Goal: Task Accomplishment & Management: Manage account settings

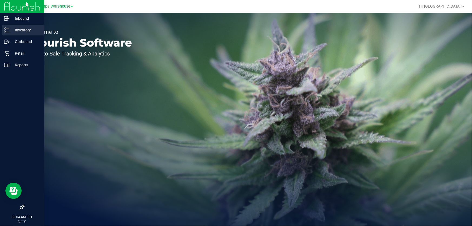
click at [11, 30] on p "Inventory" at bounding box center [25, 30] width 32 height 6
click at [21, 43] on p "Outbound" at bounding box center [25, 41] width 32 height 6
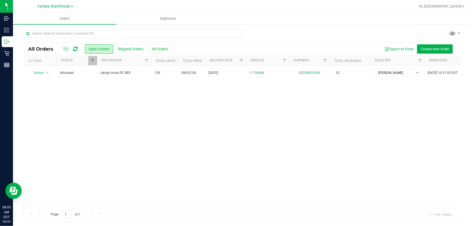
click at [76, 49] on icon at bounding box center [75, 48] width 5 height 5
click at [76, 47] on icon at bounding box center [75, 48] width 5 height 5
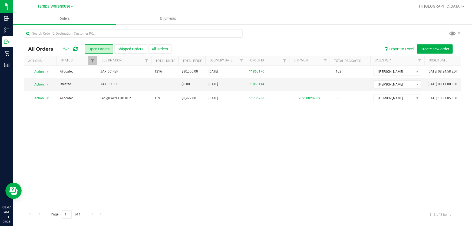
click at [75, 49] on icon at bounding box center [75, 48] width 5 height 5
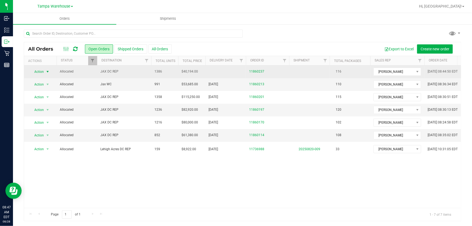
click at [44, 70] on span "select" at bounding box center [47, 72] width 7 height 8
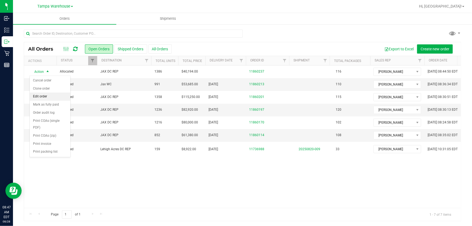
click at [49, 97] on li "Edit order" at bounding box center [50, 96] width 41 height 8
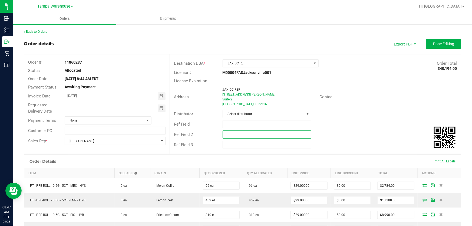
click at [246, 134] on input "text" at bounding box center [267, 134] width 89 height 8
paste input "cannabis"
type input "cannabis"
click at [238, 124] on input "text" at bounding box center [267, 124] width 89 height 8
type input "JAX DC pg7"
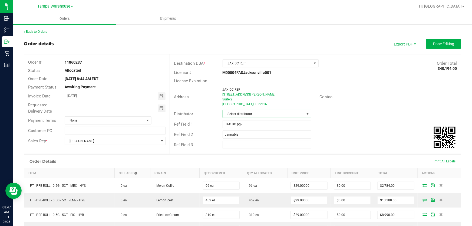
click at [240, 114] on span "Select distributor" at bounding box center [264, 114] width 82 height 8
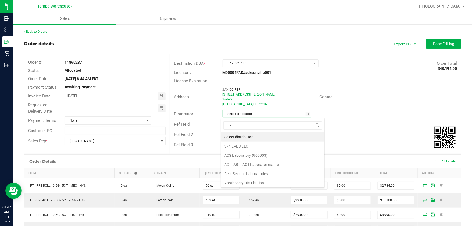
scroll to position [8, 88]
type input "tam"
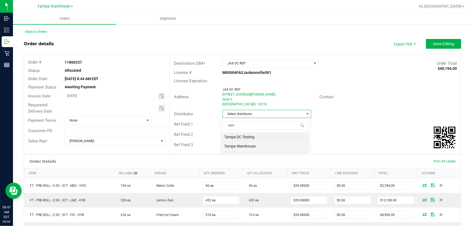
click at [248, 144] on li "Tampa Warehouse" at bounding box center [265, 145] width 88 height 9
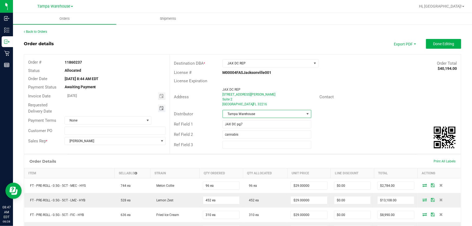
click at [159, 109] on span "Toggle calendar" at bounding box center [161, 108] width 4 height 4
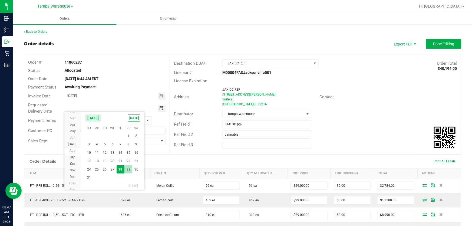
click at [128, 168] on span "29" at bounding box center [128, 169] width 8 height 8
type input "08/29/2025"
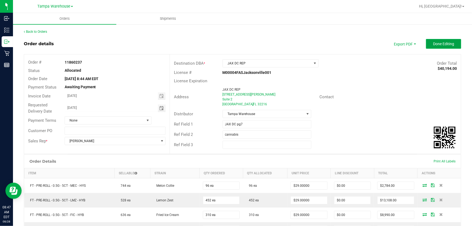
click at [440, 46] on span "Done Editing" at bounding box center [443, 44] width 21 height 4
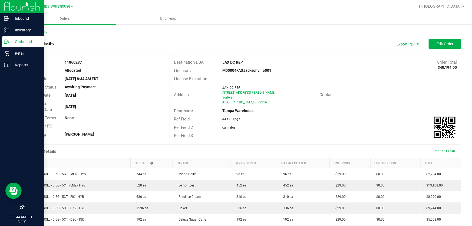
click at [18, 43] on p "Outbound" at bounding box center [25, 41] width 32 height 6
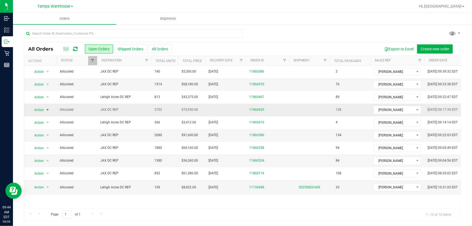
click at [42, 110] on span "Action" at bounding box center [36, 110] width 15 height 8
click at [49, 134] on li "Edit order" at bounding box center [50, 135] width 41 height 8
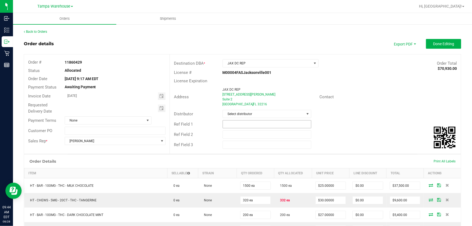
scroll to position [49, 0]
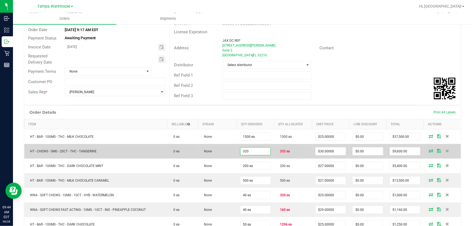
click at [260, 150] on input "320" at bounding box center [255, 151] width 30 height 8
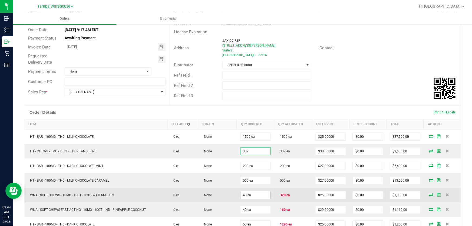
type input "332 ea"
type input "$9,960.00"
click at [257, 197] on input "40" at bounding box center [255, 195] width 30 height 8
type input "2"
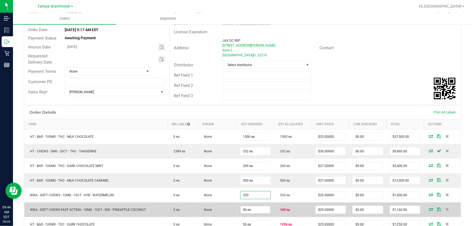
type input "320 ea"
type input "$8,000.00"
click at [259, 208] on input "40" at bounding box center [255, 210] width 30 height 8
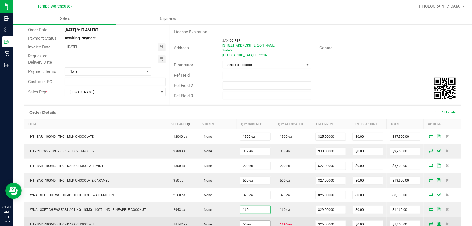
type input "160 ea"
type input "$4,640.00"
click at [257, 223] on input "50" at bounding box center [255, 224] width 30 height 8
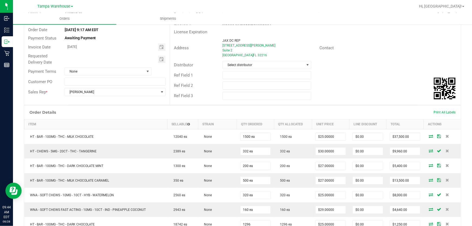
type input "1296 ea"
type input "$32,400.00"
click at [293, 112] on div "Order Details Print All Labels" at bounding box center [242, 112] width 437 height 14
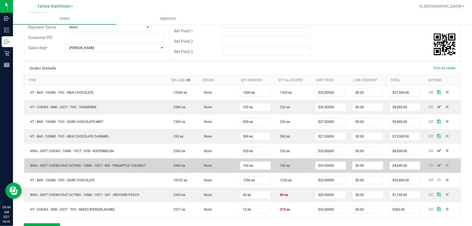
scroll to position [172, 0]
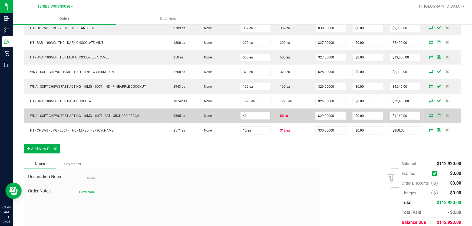
click at [264, 116] on input "40" at bounding box center [255, 116] width 30 height 8
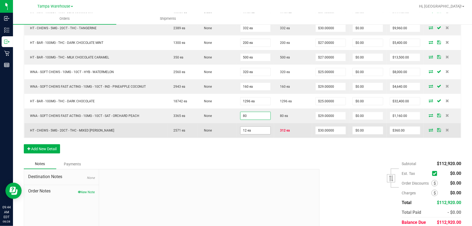
type input "80 ea"
type input "$2,320.00"
click at [263, 130] on input "12" at bounding box center [255, 131] width 30 height 8
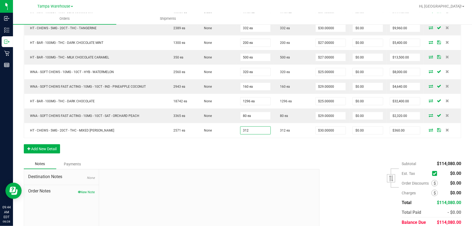
type input "312 ea"
type input "$9,360.00"
click at [271, 156] on div "Order Details Print All Labels Item Sellable Strain Qty Ordered Qty Allocated U…" at bounding box center [242, 70] width 437 height 177
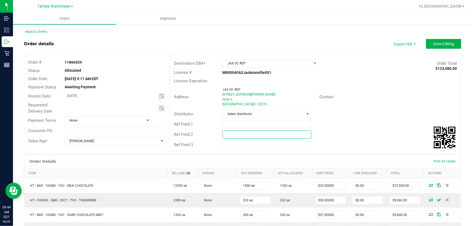
click at [274, 138] on input "text" at bounding box center [267, 134] width 89 height 8
paste input "cannabis"
type input "cannabis"
click at [260, 125] on input "text" at bounding box center [267, 124] width 89 height 8
type input "JAX DC pg13"
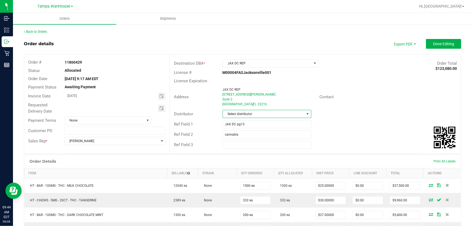
click at [263, 114] on span "Select distributor" at bounding box center [264, 114] width 82 height 8
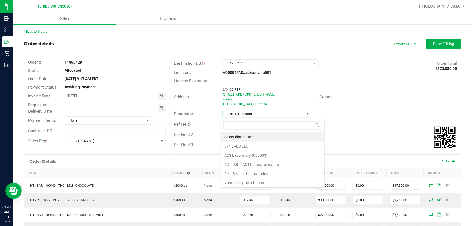
scroll to position [8, 88]
type input "tam"
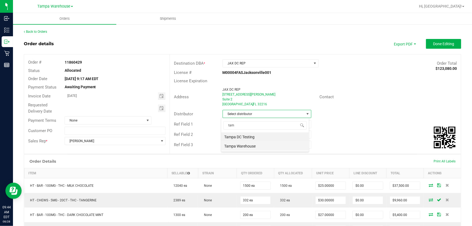
click at [244, 147] on li "Tampa Warehouse" at bounding box center [265, 145] width 88 height 9
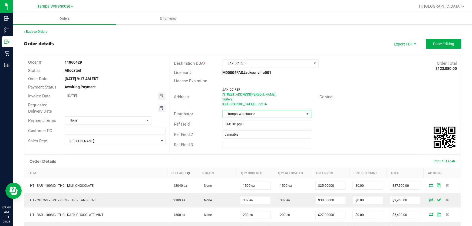
click at [160, 108] on span "Toggle calendar" at bounding box center [161, 108] width 4 height 4
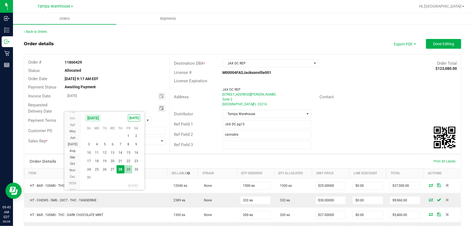
click at [128, 167] on span "29" at bounding box center [128, 169] width 8 height 8
type input "08/29/2025"
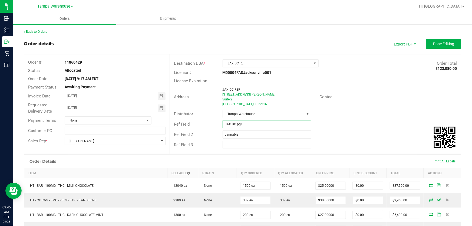
click at [276, 124] on input "JAX DC pg13" at bounding box center [267, 124] width 89 height 8
click at [440, 43] on span "Done Editing" at bounding box center [443, 44] width 21 height 4
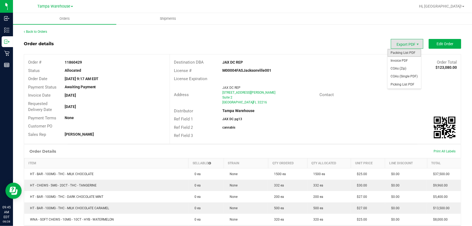
click at [403, 52] on span "Packing List PDF" at bounding box center [404, 53] width 34 height 8
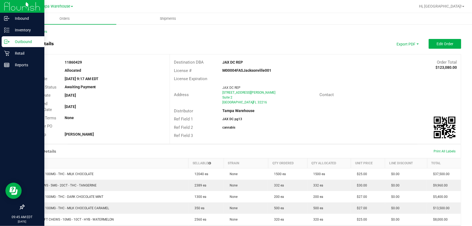
click at [9, 39] on icon at bounding box center [6, 41] width 5 height 5
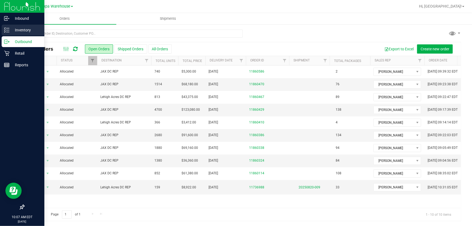
click at [8, 29] on icon at bounding box center [6, 29] width 5 height 5
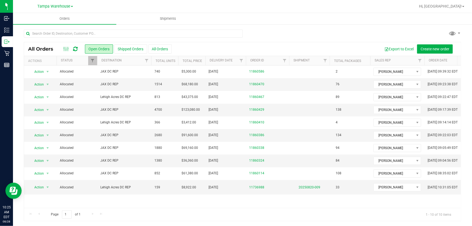
click at [76, 49] on icon at bounding box center [75, 48] width 5 height 5
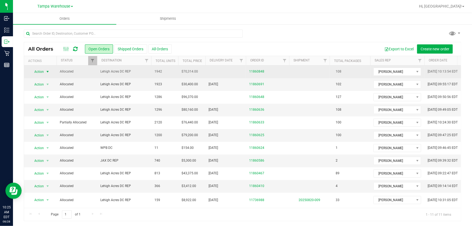
click at [39, 71] on span "Action" at bounding box center [36, 72] width 15 height 8
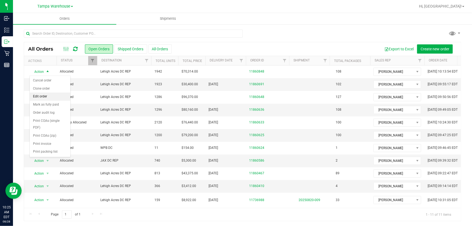
click at [50, 95] on li "Edit order" at bounding box center [50, 96] width 41 height 8
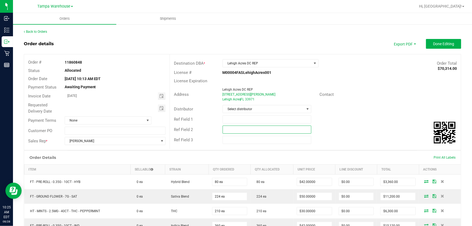
click at [255, 130] on input "text" at bounding box center [267, 129] width 89 height 8
paste input "cannabis"
type input "cannabis"
click at [240, 116] on input "text" at bounding box center [267, 119] width 89 height 8
type input "LHA DC pg7"
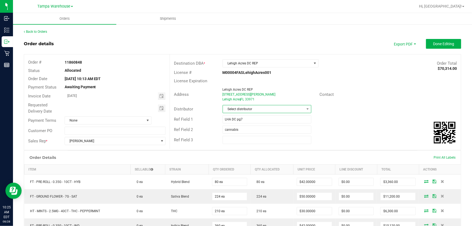
click at [241, 108] on span "Select distributor" at bounding box center [264, 109] width 82 height 8
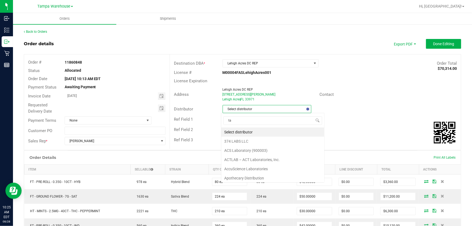
scroll to position [8, 88]
type input "tam"
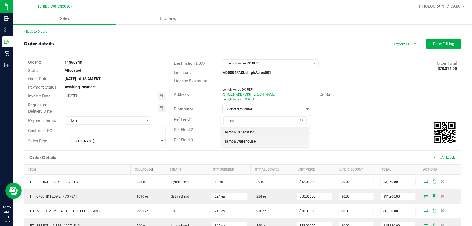
click at [239, 140] on li "Tampa Warehouse" at bounding box center [265, 141] width 88 height 9
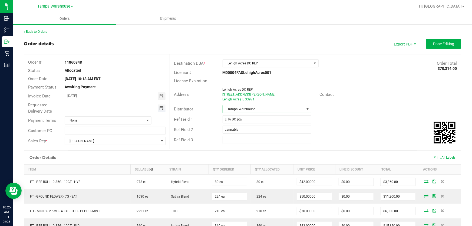
click at [161, 108] on span "Toggle calendar" at bounding box center [161, 108] width 4 height 4
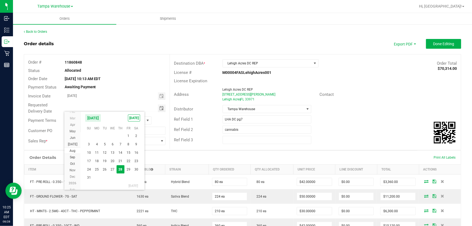
click at [125, 168] on span "29" at bounding box center [128, 169] width 8 height 8
type input "08/29/2025"
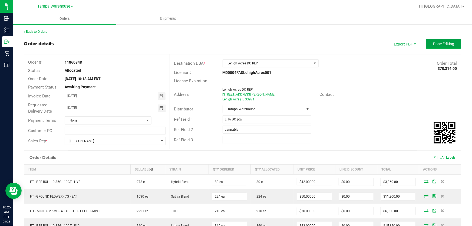
click at [434, 44] on span "Done Editing" at bounding box center [443, 44] width 21 height 4
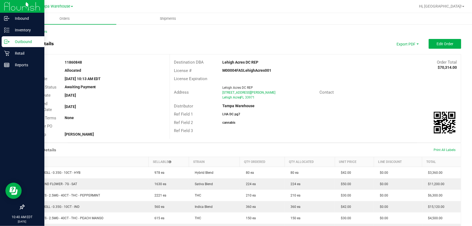
click at [12, 42] on p "Outbound" at bounding box center [25, 41] width 32 height 6
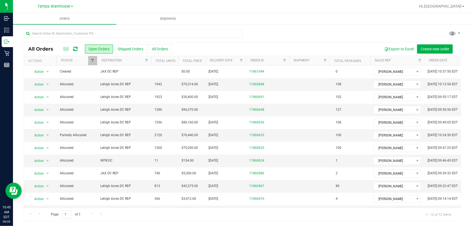
click at [74, 49] on icon at bounding box center [75, 48] width 5 height 5
click at [74, 47] on icon at bounding box center [75, 48] width 5 height 5
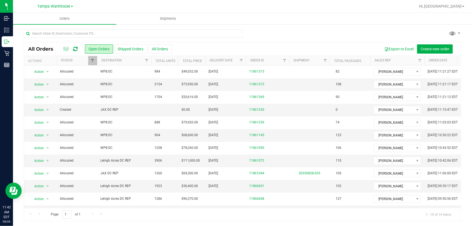
click at [76, 49] on icon at bounding box center [75, 48] width 5 height 5
click at [77, 48] on icon at bounding box center [75, 48] width 5 height 5
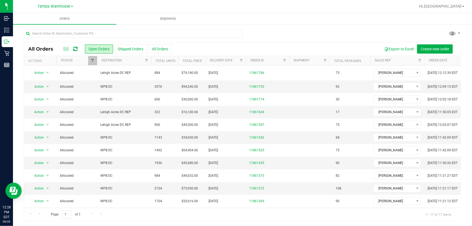
click at [73, 48] on icon at bounding box center [75, 48] width 5 height 5
click at [451, 8] on span "Hi, [GEOGRAPHIC_DATA]!" at bounding box center [440, 6] width 43 height 4
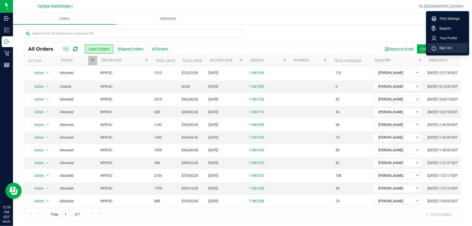
click at [454, 46] on li "Sign Out" at bounding box center [447, 48] width 41 height 10
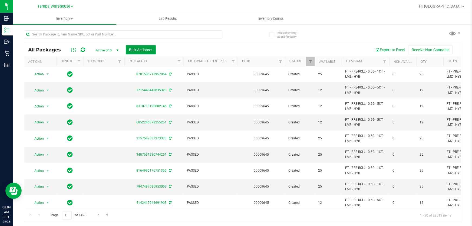
click at [140, 45] on button "Bulk Actions" at bounding box center [141, 49] width 30 height 9
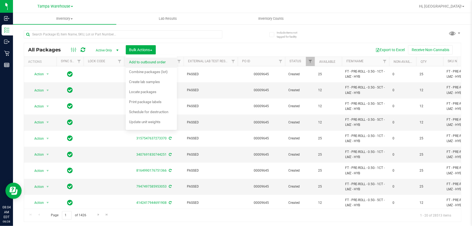
click at [141, 62] on span "Add to outbound order" at bounding box center [147, 62] width 37 height 4
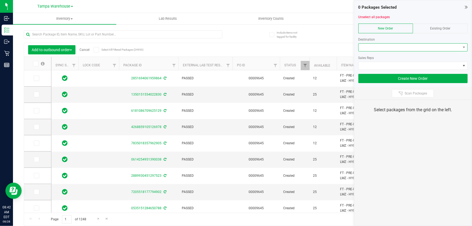
click at [366, 47] on span at bounding box center [410, 48] width 102 height 8
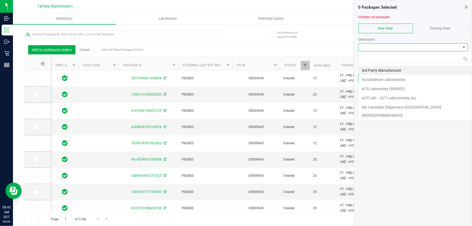
scroll to position [8, 109]
type input "jax"
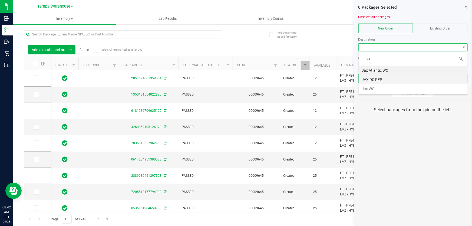
click at [377, 78] on li "JAX DC REP" at bounding box center [413, 79] width 109 height 9
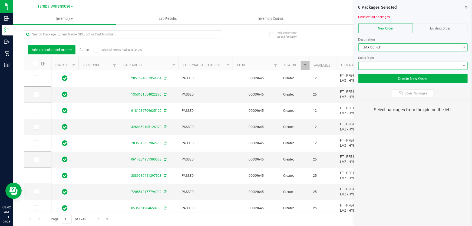
click at [387, 69] on span at bounding box center [412, 66] width 109 height 8
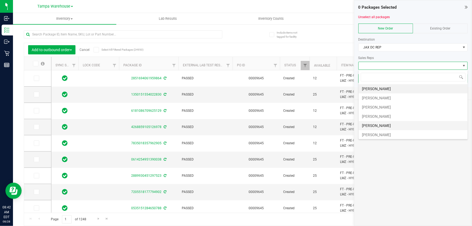
scroll to position [24, 0]
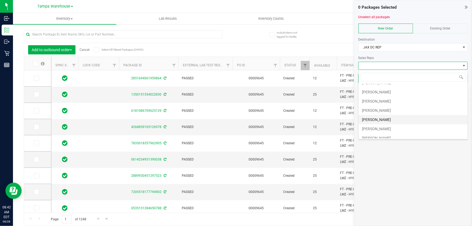
click at [389, 120] on li "Sydney Maileoi" at bounding box center [413, 119] width 109 height 9
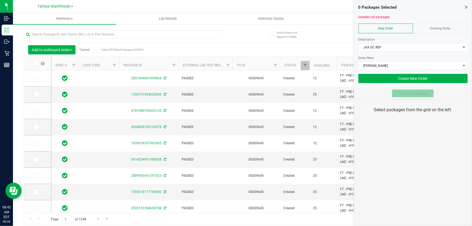
click at [411, 93] on span "Scan Packages" at bounding box center [415, 93] width 22 height 4
click at [412, 134] on div "0 Packages Selected Unselect all packages New Order Existing Order Destination …" at bounding box center [413, 113] width 118 height 226
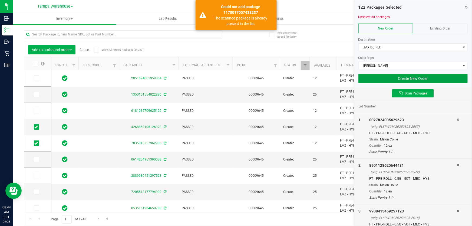
click at [370, 82] on button "Create New Order" at bounding box center [412, 78] width 109 height 9
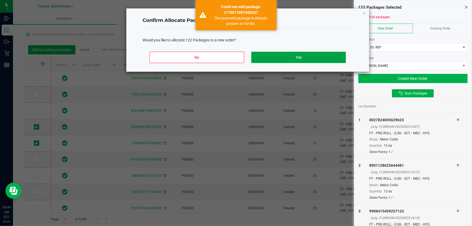
click at [310, 59] on button "Yes" at bounding box center [298, 57] width 95 height 11
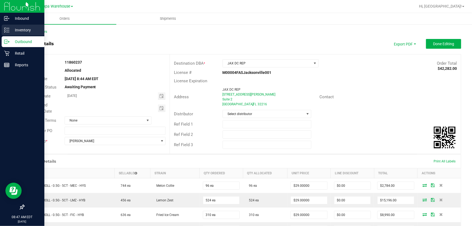
click at [8, 29] on icon at bounding box center [6, 29] width 5 height 5
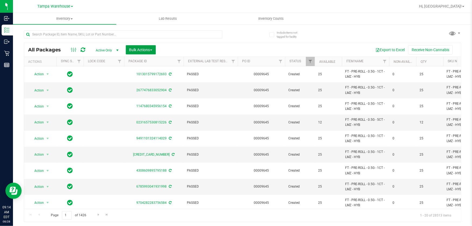
click at [143, 50] on span "Bulk Actions" at bounding box center [140, 50] width 23 height 4
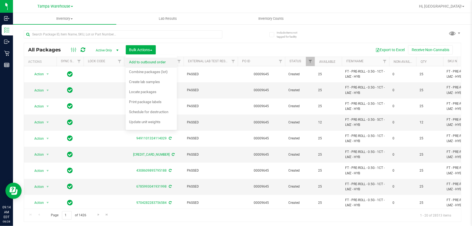
click at [152, 61] on span "Add to outbound order" at bounding box center [147, 62] width 37 height 4
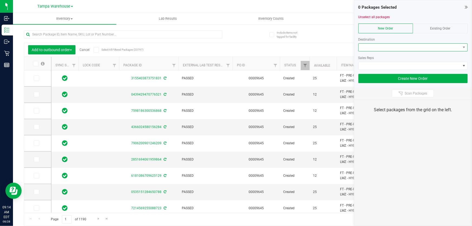
click at [370, 46] on span at bounding box center [410, 48] width 102 height 8
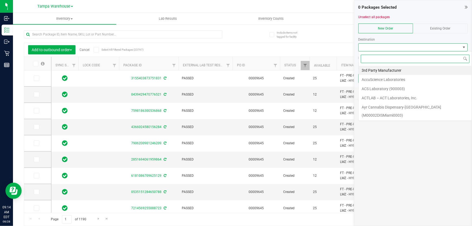
scroll to position [8, 109]
type input "jax"
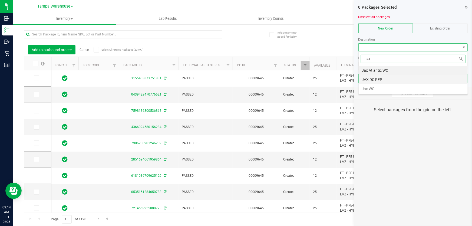
click at [372, 78] on li "JAX DC REP" at bounding box center [413, 79] width 109 height 9
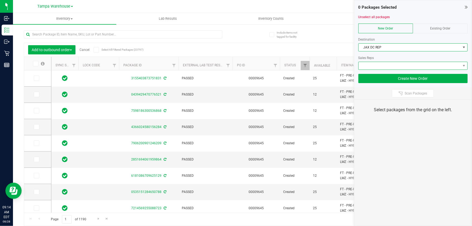
click at [386, 65] on span at bounding box center [410, 66] width 102 height 8
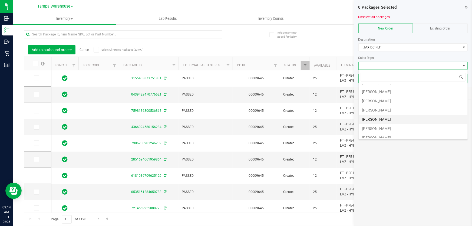
scroll to position [24, 0]
click at [389, 116] on li "Sydney Maileoi" at bounding box center [413, 119] width 109 height 9
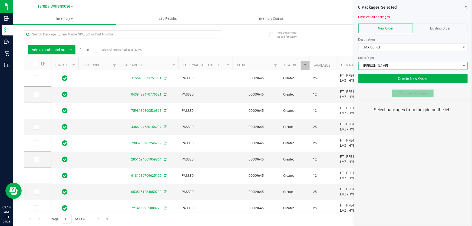
click at [411, 90] on button "Scan Packages" at bounding box center [413, 93] width 42 height 8
click at [413, 135] on div "0 Packages Selected Unselect all packages New Order Existing Order Destination …" at bounding box center [413, 113] width 118 height 226
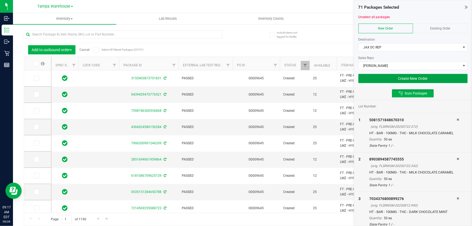
click at [365, 74] on button "Create New Order" at bounding box center [412, 78] width 109 height 9
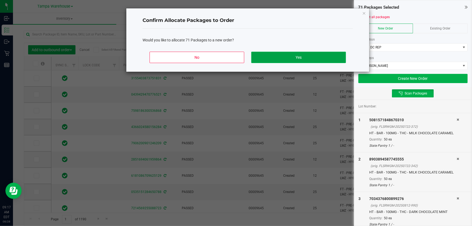
click at [318, 61] on button "Yes" at bounding box center [298, 57] width 95 height 11
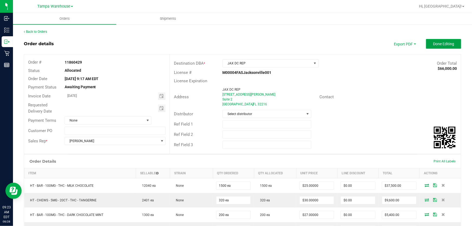
click at [444, 44] on span "Done Editing" at bounding box center [443, 44] width 21 height 4
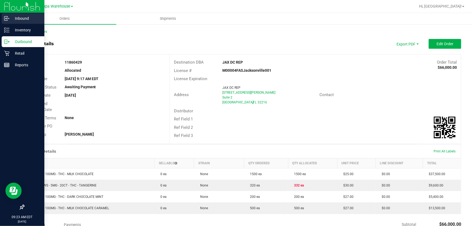
click at [26, 19] on p "Inbound" at bounding box center [25, 18] width 32 height 6
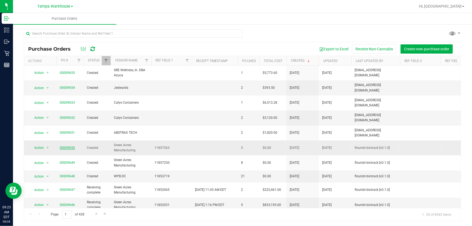
click at [66, 146] on link "00009650" at bounding box center [67, 148] width 15 height 4
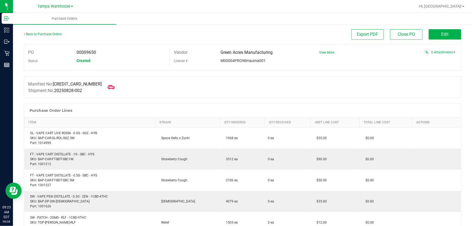
click at [105, 84] on span at bounding box center [111, 87] width 12 height 12
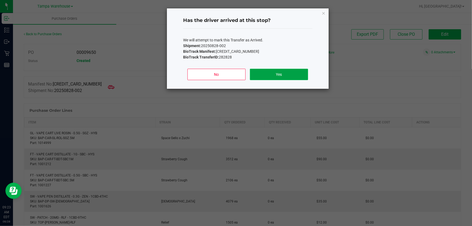
click at [252, 74] on button "Yes" at bounding box center [279, 74] width 58 height 11
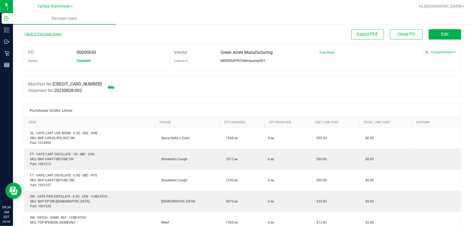
click at [48, 34] on link "Back to Purchase Orders" at bounding box center [43, 34] width 38 height 4
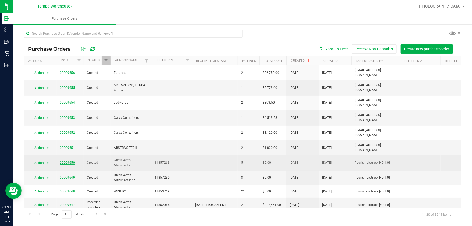
click at [69, 161] on link "00009650" at bounding box center [67, 163] width 15 height 4
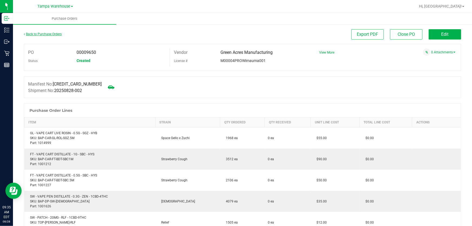
click at [57, 34] on link "Back to Purchase Orders" at bounding box center [43, 34] width 38 height 4
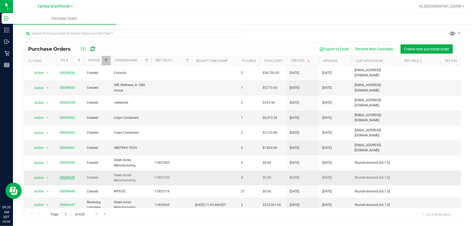
click at [65, 175] on link "00009649" at bounding box center [67, 177] width 15 height 4
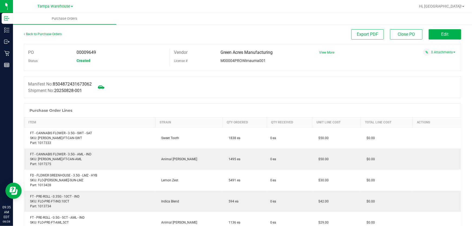
click at [437, 41] on div "Back to Purchase Orders Export PDF Close PO Edit" at bounding box center [242, 36] width 437 height 15
click at [436, 35] on button "Edit" at bounding box center [445, 34] width 32 height 10
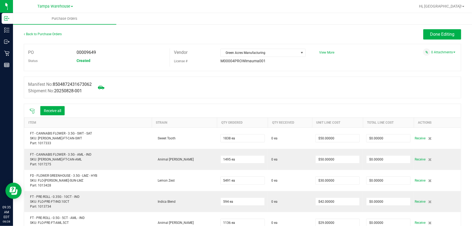
click at [34, 111] on icon at bounding box center [32, 111] width 5 height 5
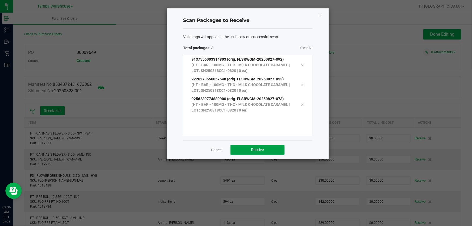
click at [245, 151] on button "Receive" at bounding box center [257, 150] width 54 height 10
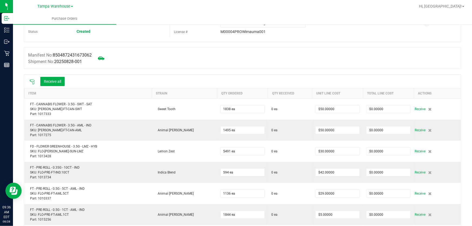
scroll to position [24, 0]
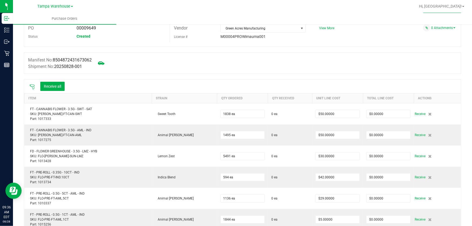
click at [33, 84] on icon at bounding box center [31, 86] width 5 height 5
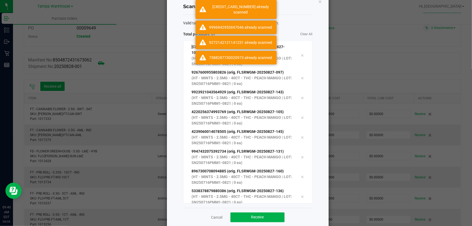
scroll to position [22, 0]
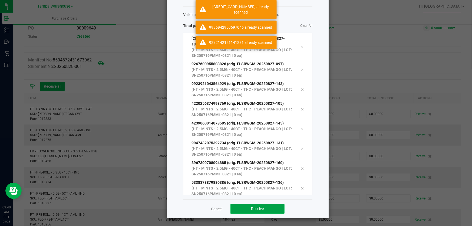
click at [276, 205] on button "Receive" at bounding box center [257, 209] width 54 height 10
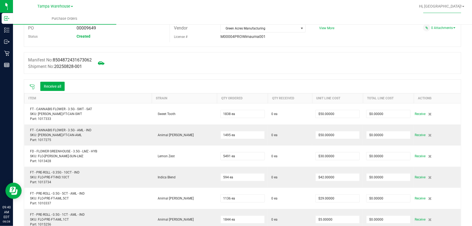
click at [32, 86] on icon at bounding box center [31, 86] width 5 height 5
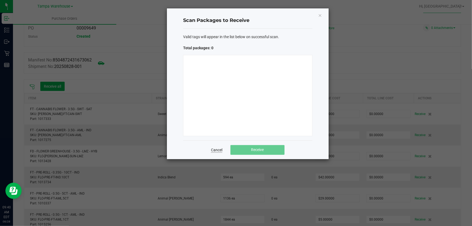
click at [218, 150] on link "Cancel" at bounding box center [216, 149] width 11 height 5
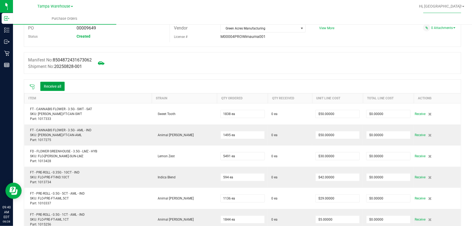
click at [59, 89] on button "Receive all" at bounding box center [52, 86] width 24 height 9
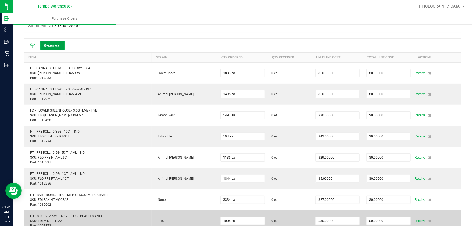
scroll to position [98, 0]
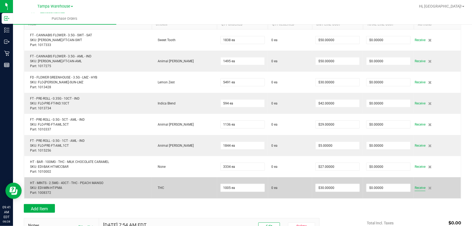
click at [414, 186] on span "Receive" at bounding box center [419, 187] width 11 height 6
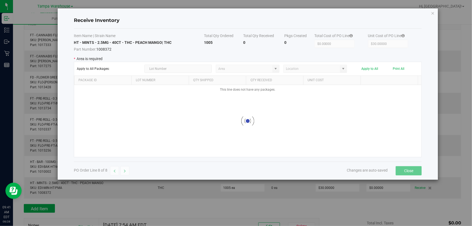
type input "State Pantry 1"
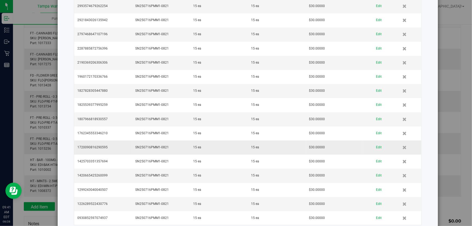
scroll to position [833, 0]
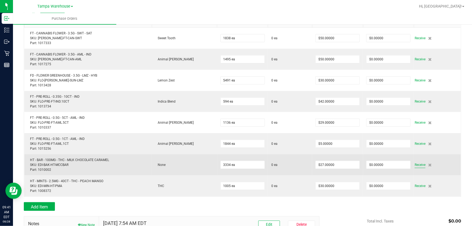
click at [414, 165] on span "Receive" at bounding box center [419, 164] width 11 height 6
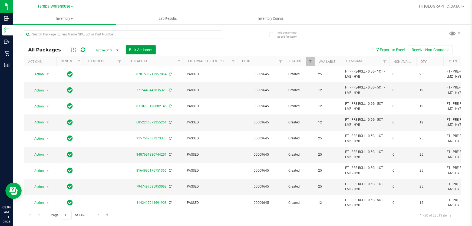
click at [148, 51] on span "Bulk Actions" at bounding box center [140, 50] width 23 height 4
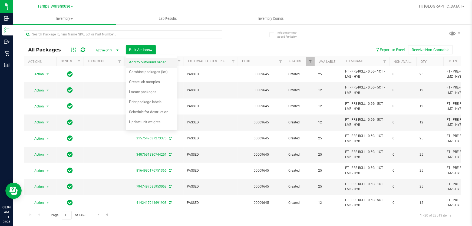
click at [152, 62] on span "Add to outbound order" at bounding box center [147, 62] width 37 height 4
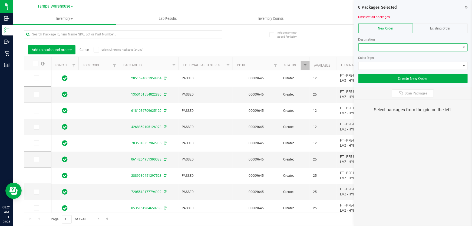
click at [383, 46] on span at bounding box center [410, 48] width 102 height 8
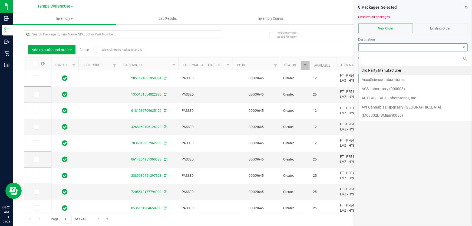
scroll to position [8, 109]
type input "jax"
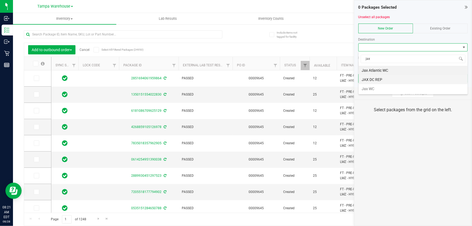
click at [384, 80] on li "JAX DC REP" at bounding box center [413, 79] width 109 height 9
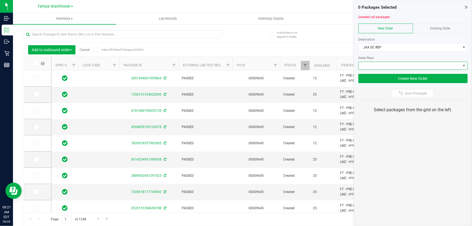
click at [389, 63] on span at bounding box center [410, 66] width 102 height 8
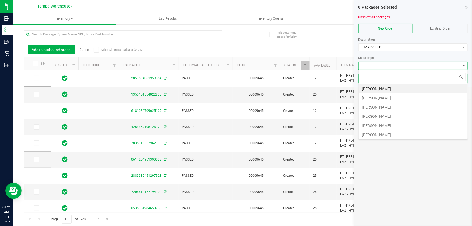
scroll to position [24, 0]
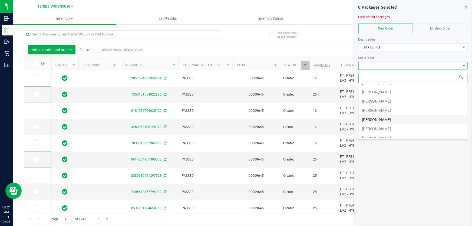
click at [383, 121] on li "Sydney Maileoi" at bounding box center [413, 119] width 109 height 9
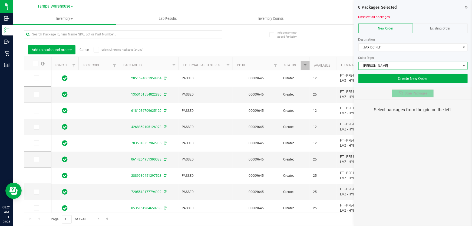
click at [414, 92] on span "Scan Packages" at bounding box center [415, 93] width 22 height 4
click at [422, 132] on div "0 Packages Selected Unselect all packages New Order Existing Order Destination …" at bounding box center [413, 113] width 118 height 226
click at [421, 132] on div "0 Packages Selected Unselect all packages New Order Existing Order Destination …" at bounding box center [413, 113] width 118 height 226
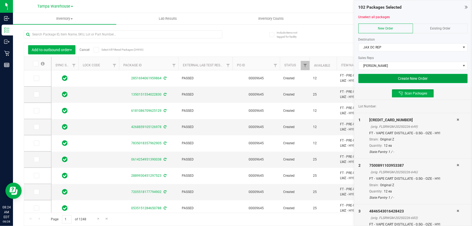
click at [373, 80] on button "Create New Order" at bounding box center [412, 78] width 109 height 9
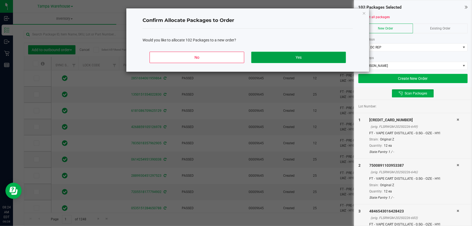
click at [287, 59] on button "Yes" at bounding box center [298, 57] width 95 height 11
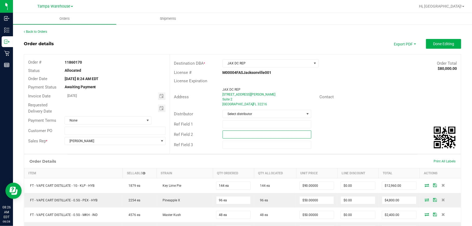
click at [225, 134] on input "text" at bounding box center [267, 134] width 89 height 8
paste input "BRA WC"
click at [230, 127] on input "text" at bounding box center [267, 124] width 89 height 8
drag, startPoint x: 242, startPoint y: 135, endPoint x: 219, endPoint y: 133, distance: 23.3
click at [219, 133] on div "BRA WC" at bounding box center [266, 134] width 97 height 8
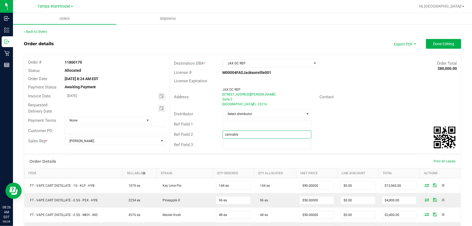
click at [226, 135] on input "cannabis" at bounding box center [267, 134] width 89 height 8
type input "cannabis"
click at [230, 122] on input "text" at bounding box center [267, 124] width 89 height 8
type input "JAX DC pg4"
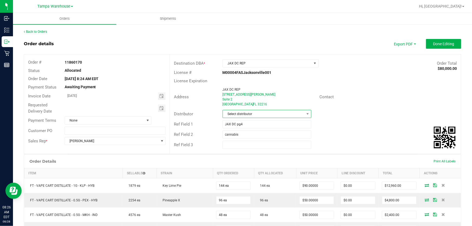
click at [233, 115] on span "Select distributor" at bounding box center [264, 114] width 82 height 8
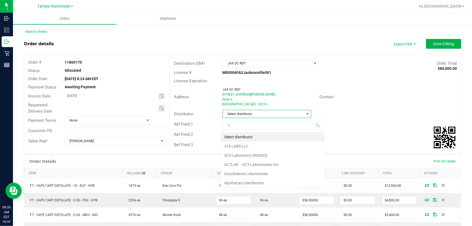
scroll to position [8, 88]
type input "tam"
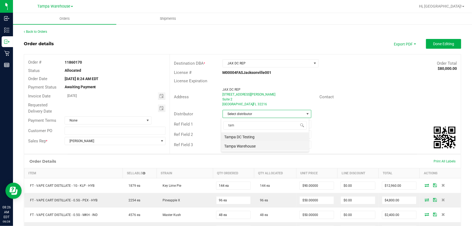
click at [241, 145] on li "Tampa Warehouse" at bounding box center [265, 145] width 88 height 9
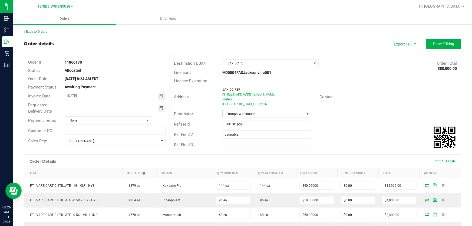
click at [160, 110] on span "Toggle calendar" at bounding box center [161, 108] width 4 height 4
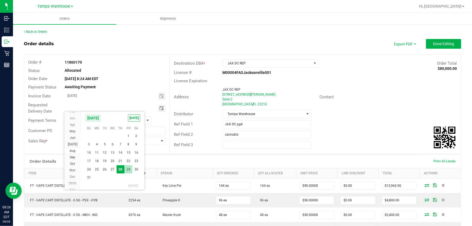
click at [126, 170] on span "29" at bounding box center [128, 169] width 8 height 8
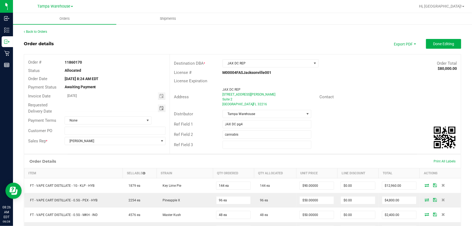
type input "08/29/2025"
click at [439, 47] on button "Done Editing" at bounding box center [443, 44] width 35 height 10
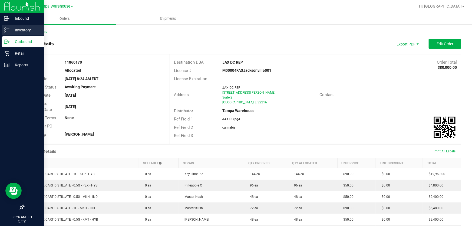
click at [12, 28] on p "Inventory" at bounding box center [25, 30] width 32 height 6
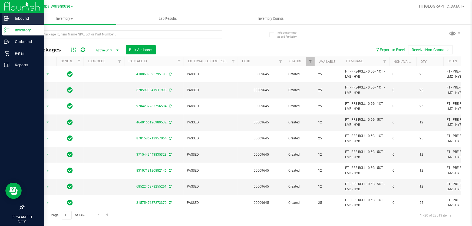
click at [22, 21] on p "Inbound" at bounding box center [25, 18] width 32 height 6
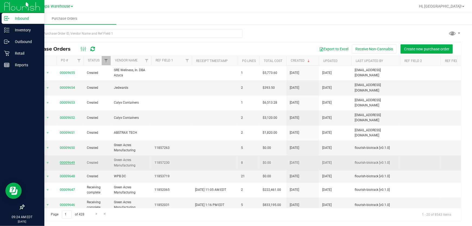
click at [67, 161] on link "00009649" at bounding box center [67, 163] width 15 height 4
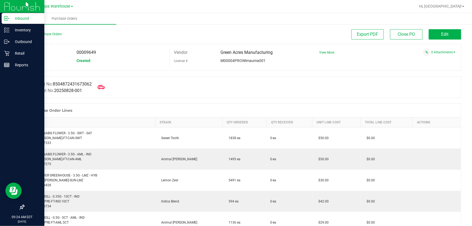
click at [105, 87] on icon at bounding box center [101, 87] width 7 height 7
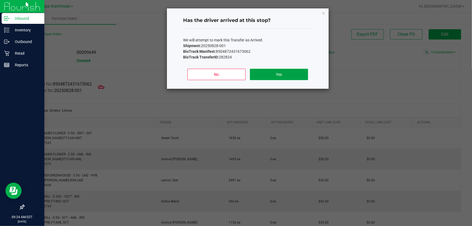
click at [305, 76] on button "Yes" at bounding box center [279, 74] width 58 height 11
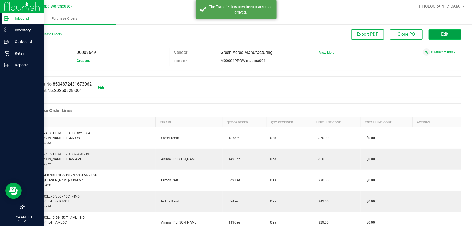
click at [438, 31] on button "Edit" at bounding box center [445, 34] width 32 height 10
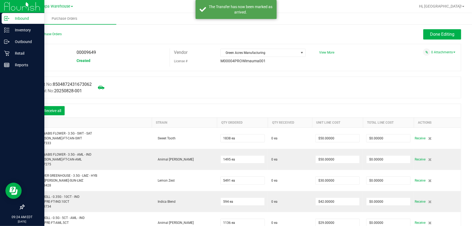
click at [31, 112] on icon at bounding box center [31, 110] width 5 height 5
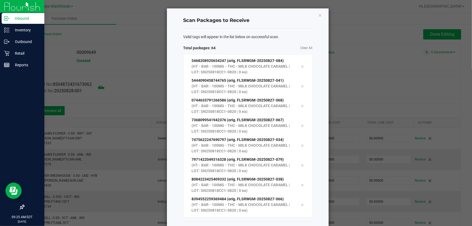
scroll to position [22, 0]
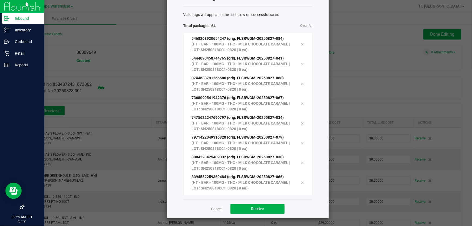
click at [260, 214] on div "Cancel Receive" at bounding box center [247, 208] width 129 height 19
click at [260, 209] on span "Receive" at bounding box center [257, 208] width 13 height 4
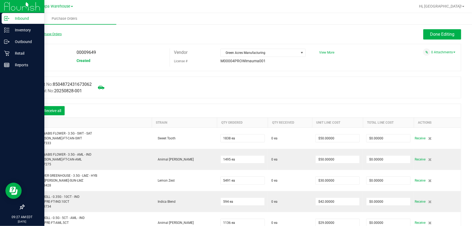
click at [41, 34] on link "Back to Purchase Orders" at bounding box center [43, 34] width 38 height 4
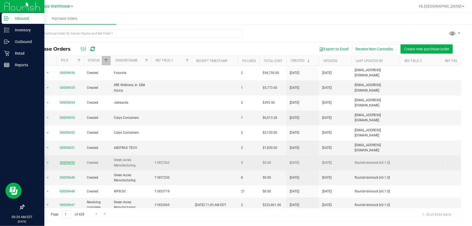
click at [67, 161] on link "00009650" at bounding box center [67, 163] width 15 height 4
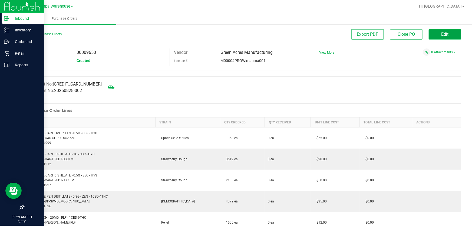
click at [440, 37] on button "Edit" at bounding box center [445, 34] width 32 height 10
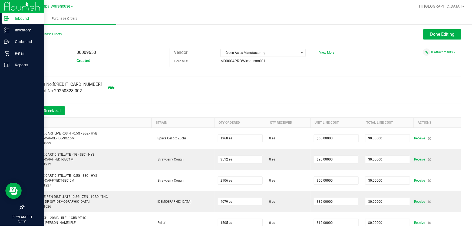
click at [31, 112] on icon at bounding box center [31, 110] width 5 height 5
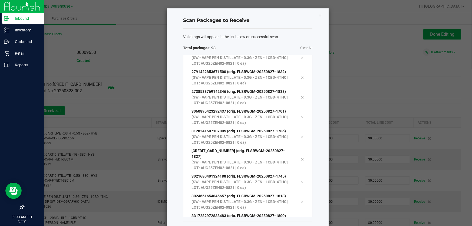
scroll to position [22, 0]
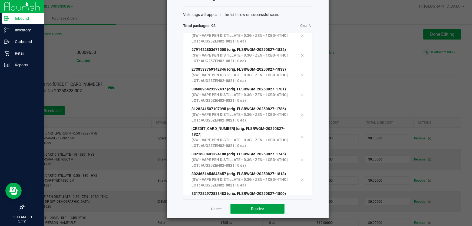
click at [251, 208] on span "Receive" at bounding box center [257, 208] width 13 height 4
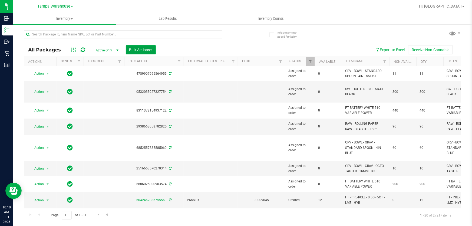
click at [152, 52] on button "Bulk Actions" at bounding box center [141, 49] width 30 height 9
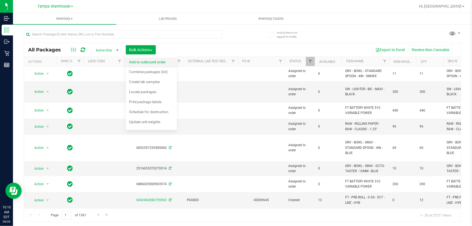
click at [148, 63] on span "Add to outbound order" at bounding box center [147, 62] width 37 height 4
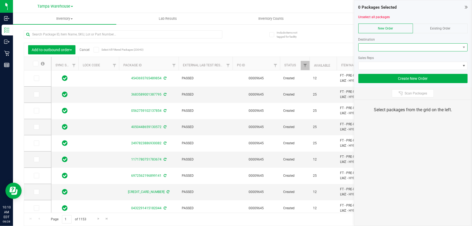
click at [413, 49] on span at bounding box center [410, 48] width 102 height 8
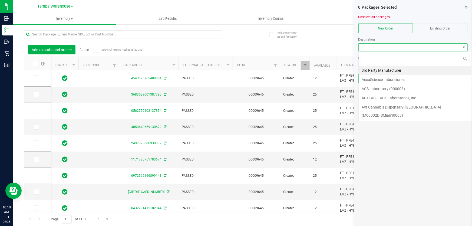
scroll to position [8, 109]
type input "eh"
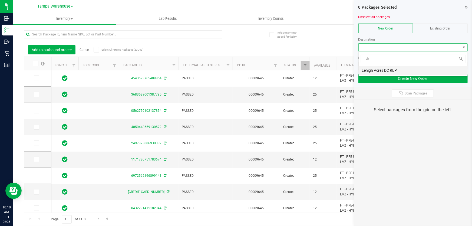
click at [393, 67] on li "Lehigh Acres DC REP" at bounding box center [413, 70] width 109 height 9
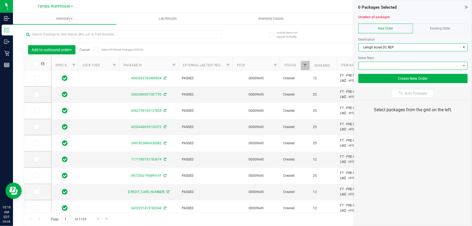
click at [393, 67] on span at bounding box center [410, 66] width 102 height 8
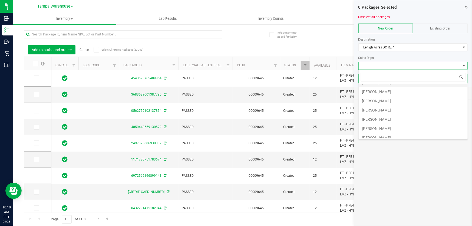
scroll to position [24, 0]
click at [381, 118] on li "[PERSON_NAME]" at bounding box center [413, 119] width 109 height 9
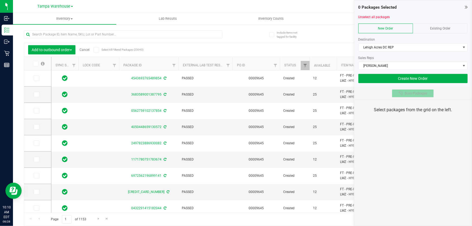
click at [403, 95] on button "Scan Packages" at bounding box center [413, 93] width 42 height 8
click at [414, 145] on div "0 Packages Selected Unselect all packages New Order Existing Order Destination …" at bounding box center [413, 113] width 118 height 226
click at [382, 163] on div "0 Packages Selected Unselect all packages New Order Existing Order Destination …" at bounding box center [413, 113] width 118 height 226
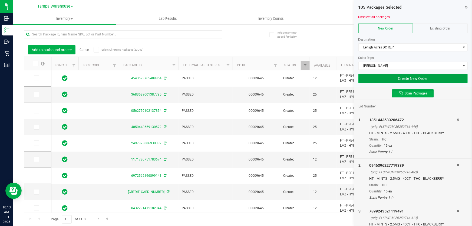
click at [373, 79] on button "Create New Order" at bounding box center [412, 78] width 109 height 9
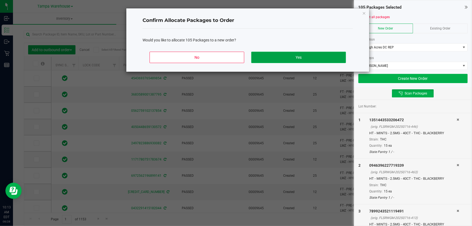
click at [307, 60] on button "Yes" at bounding box center [298, 57] width 95 height 11
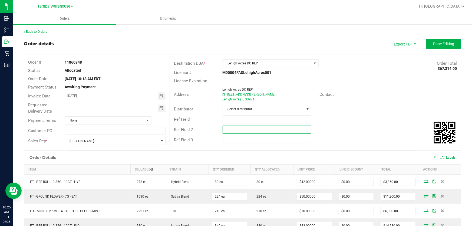
click at [260, 127] on input "text" at bounding box center [267, 129] width 89 height 8
paste input "cannabis"
type input "cannabis"
click at [232, 121] on input "text" at bounding box center [267, 119] width 89 height 8
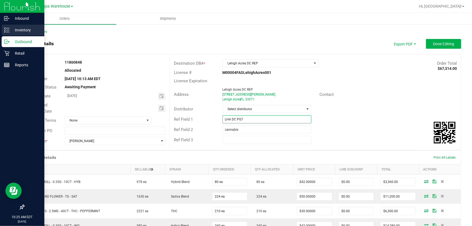
type input "LHA DC PG7"
click at [25, 30] on p "Inventory" at bounding box center [25, 30] width 32 height 6
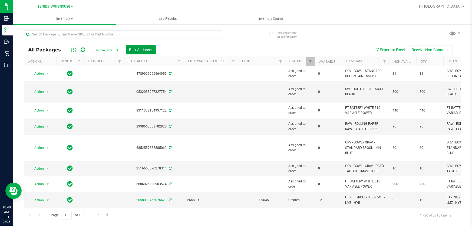
click at [135, 50] on span "Bulk Actions" at bounding box center [140, 50] width 23 height 4
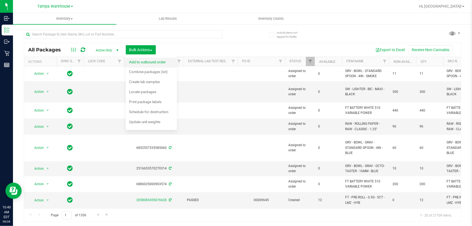
click at [140, 61] on span "Add to outbound order" at bounding box center [147, 62] width 37 height 4
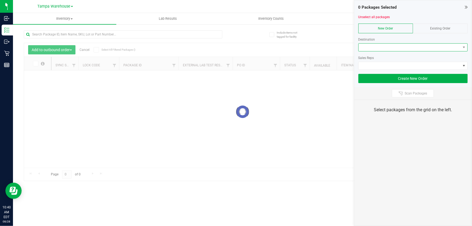
click at [406, 46] on span at bounding box center [410, 48] width 102 height 8
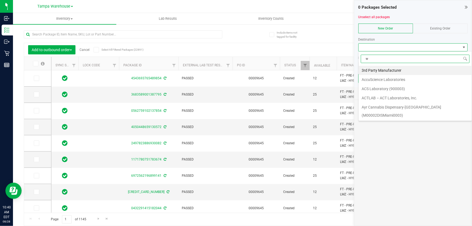
scroll to position [8, 109]
type input "wpb"
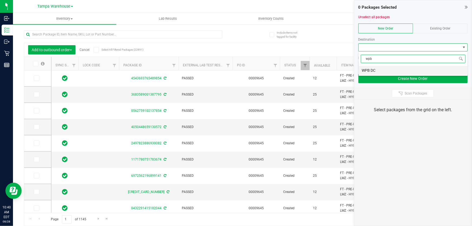
click at [393, 69] on li "WPB DC" at bounding box center [413, 70] width 109 height 9
click at [392, 68] on span at bounding box center [410, 66] width 102 height 8
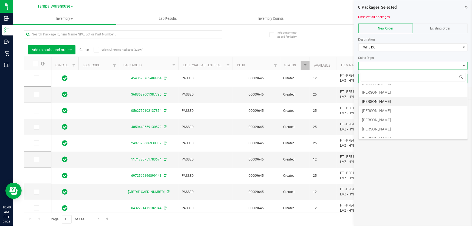
scroll to position [24, 0]
click at [389, 118] on li "[PERSON_NAME]" at bounding box center [413, 119] width 109 height 9
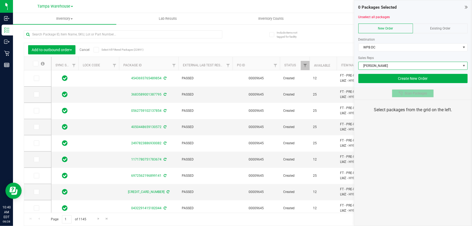
click at [404, 95] on button "Scan Packages" at bounding box center [413, 93] width 42 height 8
click at [412, 145] on div "0 Packages Selected Unselect all packages New Order Existing Order Destination …" at bounding box center [413, 113] width 118 height 226
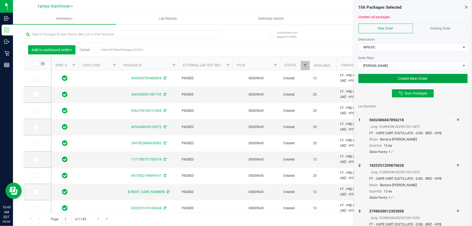
click at [381, 78] on button "Create New Order" at bounding box center [412, 78] width 109 height 9
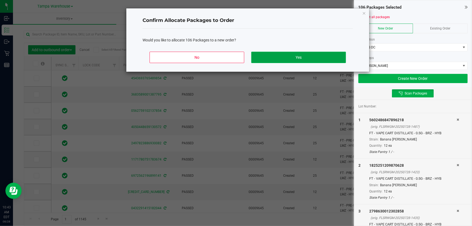
click at [299, 54] on button "Yes" at bounding box center [298, 57] width 95 height 11
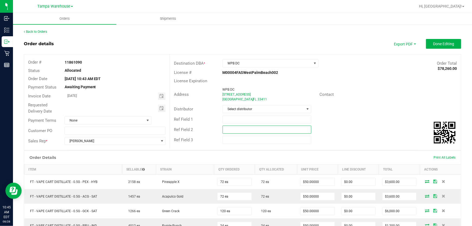
click at [238, 128] on input "text" at bounding box center [267, 129] width 89 height 8
paste input "cannabis"
type input "cannabis"
click at [239, 120] on input "text" at bounding box center [267, 119] width 89 height 8
type input "WPB DC PG3"
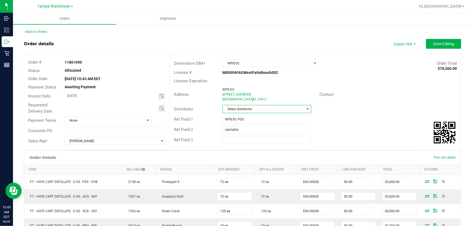
click at [242, 106] on span "Select distributor" at bounding box center [264, 109] width 82 height 8
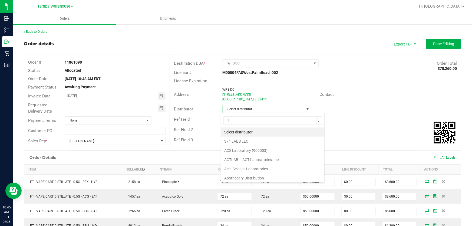
scroll to position [8, 88]
type input "tam"
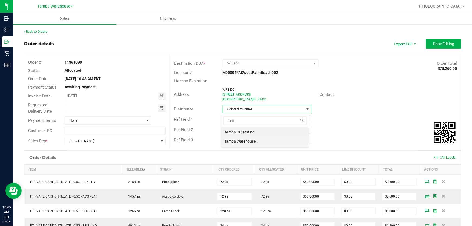
click at [246, 141] on li "Tampa Warehouse" at bounding box center [265, 141] width 88 height 9
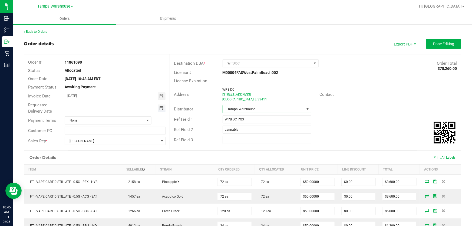
click at [160, 109] on span "Toggle calendar" at bounding box center [161, 108] width 4 height 4
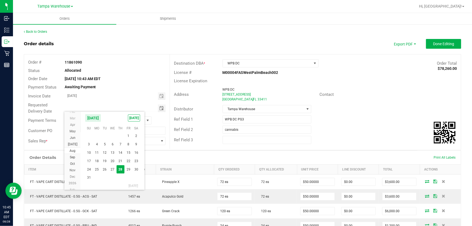
click at [127, 170] on span "29" at bounding box center [128, 169] width 8 height 8
type input "08/29/2025"
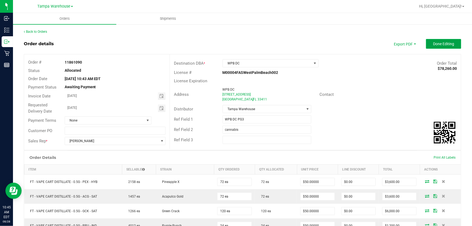
click at [436, 39] on button "Done Editing" at bounding box center [443, 44] width 35 height 10
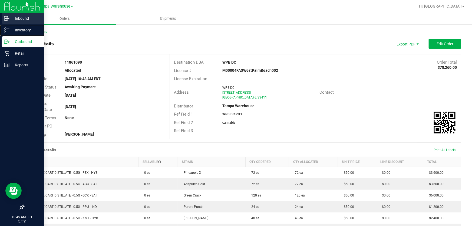
click at [9, 31] on p "Inventory" at bounding box center [25, 30] width 32 height 6
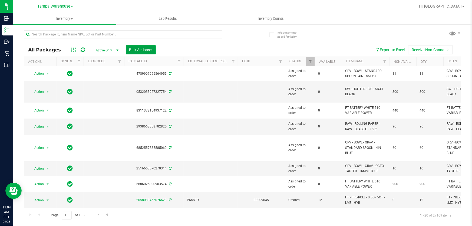
click at [140, 46] on button "Bulk Actions" at bounding box center [141, 49] width 30 height 9
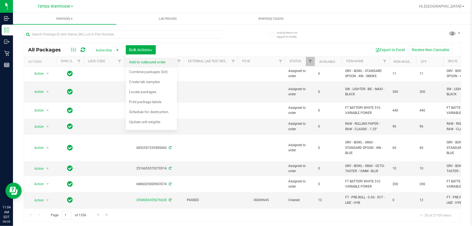
click at [144, 59] on div "Add to outbound order" at bounding box center [151, 62] width 44 height 9
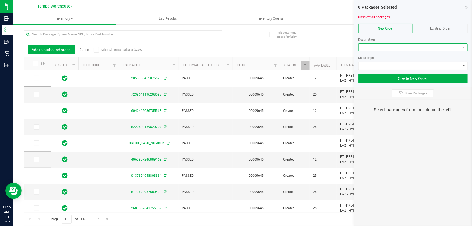
click at [443, 49] on span at bounding box center [410, 48] width 102 height 8
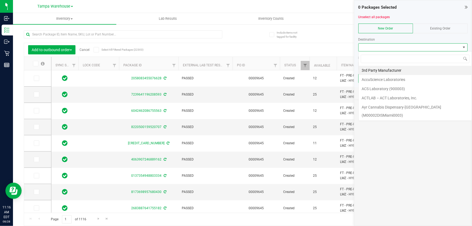
scroll to position [8, 109]
type input "wpb"
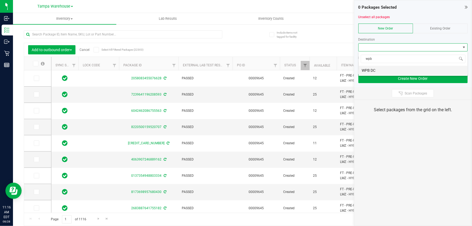
click at [411, 68] on li "WPB DC" at bounding box center [413, 70] width 109 height 9
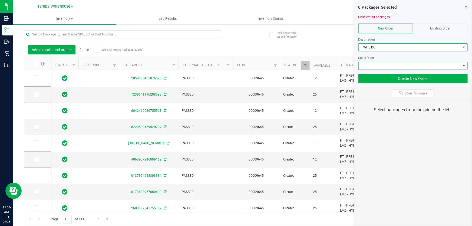
click at [412, 64] on span at bounding box center [410, 66] width 102 height 8
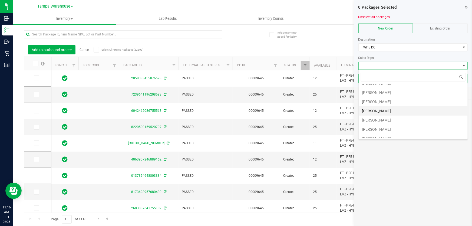
scroll to position [24, 0]
click at [398, 116] on li "Sydney Maileoi" at bounding box center [413, 119] width 109 height 9
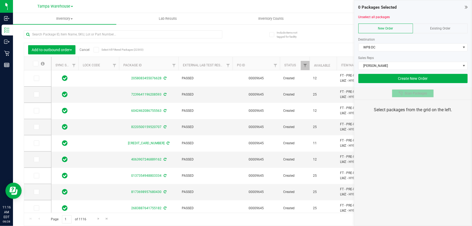
click at [408, 95] on span "Scan Packages" at bounding box center [415, 93] width 22 height 4
click at [415, 132] on div "0 Packages Selected Unselect all packages New Order Existing Order Destination …" at bounding box center [413, 113] width 118 height 226
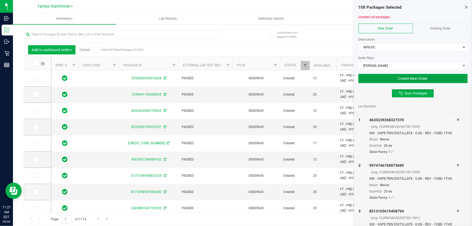
click at [453, 76] on button "Create New Order" at bounding box center [412, 78] width 109 height 9
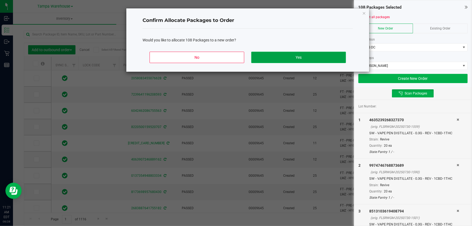
click at [318, 57] on button "Yes" at bounding box center [298, 57] width 95 height 11
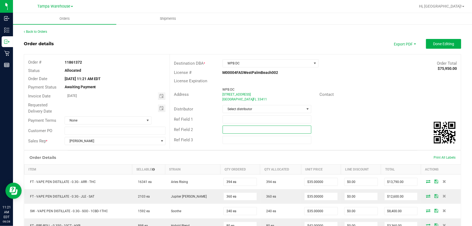
click at [276, 129] on input "text" at bounding box center [267, 129] width 89 height 8
paste input "cannabis"
type input "cannabis"
click at [258, 119] on input "text" at bounding box center [267, 119] width 89 height 8
type input "WPB DC pg8"
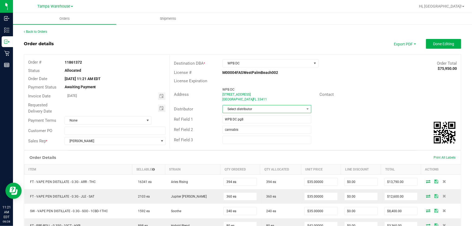
click at [257, 106] on span "Select distributor" at bounding box center [264, 109] width 82 height 8
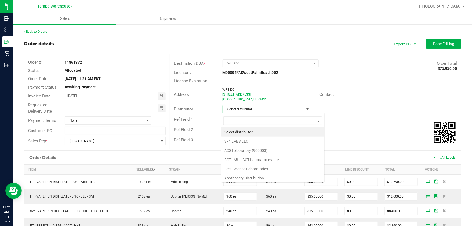
scroll to position [8, 88]
type input "tam"
drag, startPoint x: 254, startPoint y: 142, endPoint x: 168, endPoint y: 114, distance: 90.8
click at [254, 141] on li "Tampa Warehouse" at bounding box center [265, 141] width 88 height 9
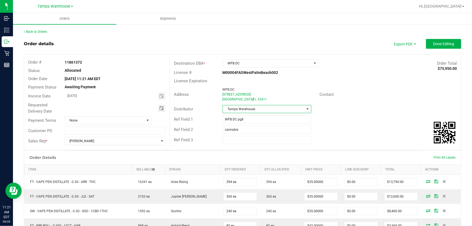
click at [162, 108] on span "Toggle calendar" at bounding box center [161, 108] width 4 height 4
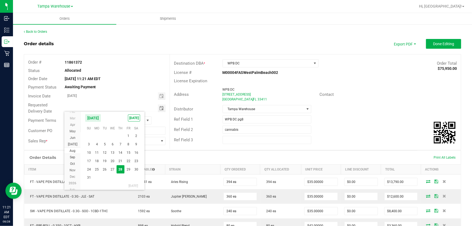
click at [127, 169] on span "29" at bounding box center [128, 169] width 8 height 8
type input "08/29/2025"
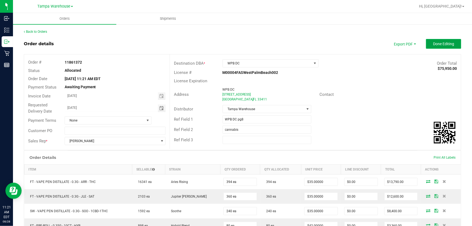
click at [445, 46] on span "Done Editing" at bounding box center [443, 44] width 21 height 4
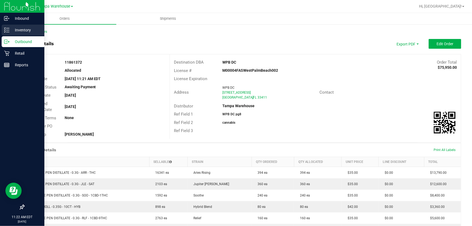
click at [8, 29] on icon at bounding box center [6, 29] width 5 height 5
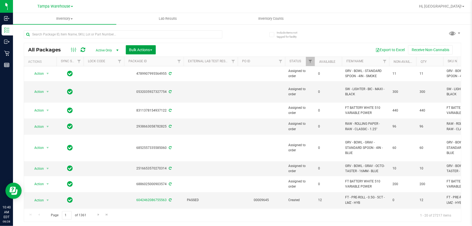
click at [138, 49] on span "Bulk Actions" at bounding box center [140, 50] width 23 height 4
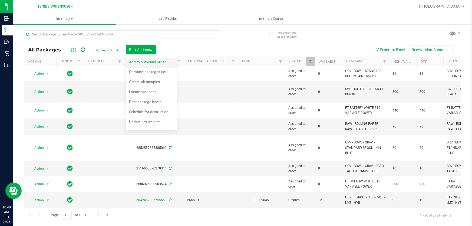
click at [146, 61] on span "Add to outbound order" at bounding box center [147, 62] width 37 height 4
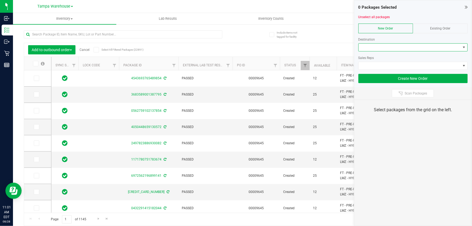
click at [407, 49] on span at bounding box center [410, 48] width 102 height 8
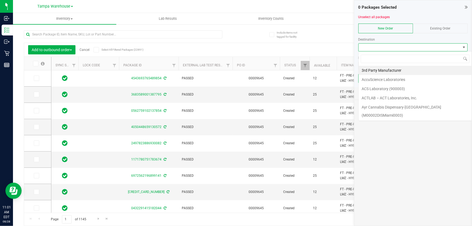
scroll to position [8, 109]
type input "wpb"
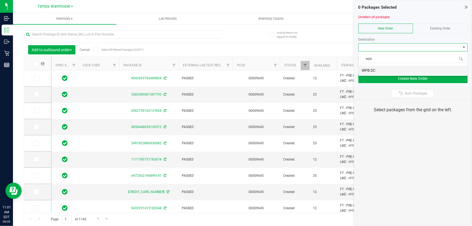
click at [381, 72] on li "WPB DC" at bounding box center [413, 70] width 109 height 9
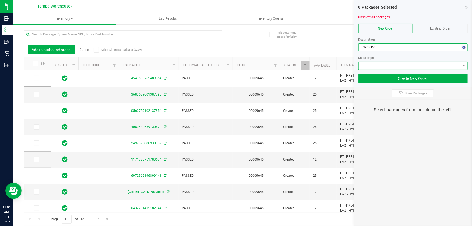
click at [385, 64] on span at bounding box center [410, 66] width 102 height 8
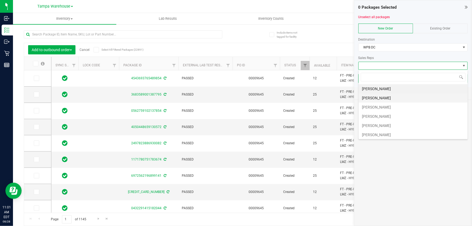
scroll to position [24, 0]
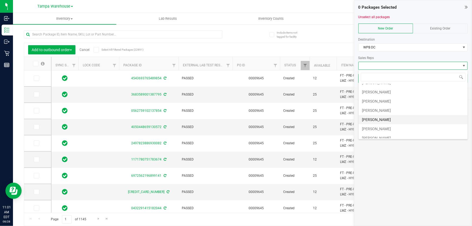
click at [385, 120] on li "Sydney Maileoi" at bounding box center [413, 119] width 109 height 9
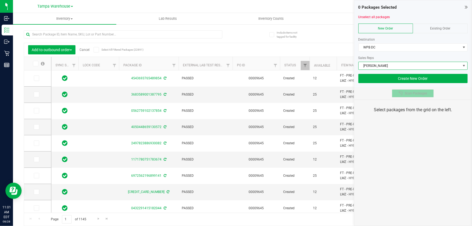
click at [409, 95] on span "Scan Packages" at bounding box center [415, 93] width 22 height 4
click at [411, 143] on div "0 Packages Selected Unselect all packages New Order Existing Order Destination …" at bounding box center [413, 113] width 118 height 226
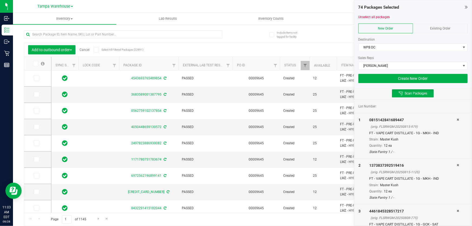
click at [419, 72] on div at bounding box center [412, 72] width 109 height 4
click at [416, 77] on button "Create New Order" at bounding box center [412, 78] width 109 height 9
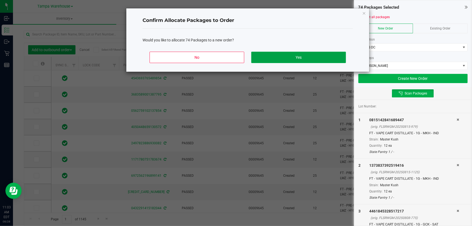
click at [314, 56] on button "Yes" at bounding box center [298, 57] width 95 height 11
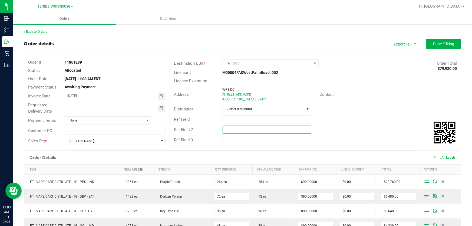
click at [245, 127] on input "text" at bounding box center [267, 129] width 89 height 8
paste input "cannabis"
type input "cannabis"
click at [243, 119] on input "text" at bounding box center [267, 119] width 89 height 8
type input "WPB DC PG4"
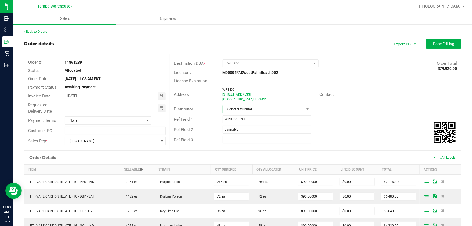
click at [257, 108] on span "Select distributor" at bounding box center [264, 109] width 82 height 8
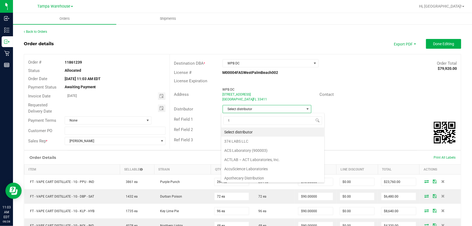
scroll to position [8, 88]
type input "tam"
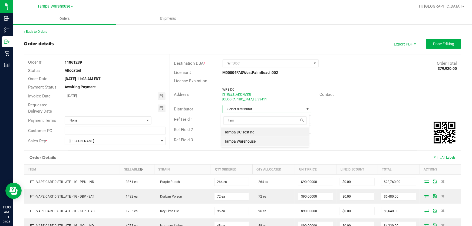
click at [239, 138] on li "Tampa Warehouse" at bounding box center [265, 141] width 88 height 9
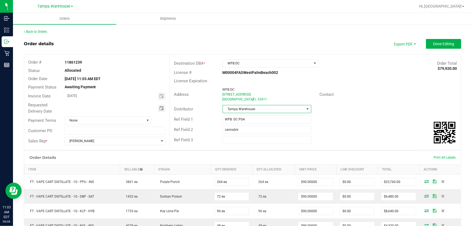
click at [162, 109] on span "Toggle calendar" at bounding box center [161, 108] width 4 height 4
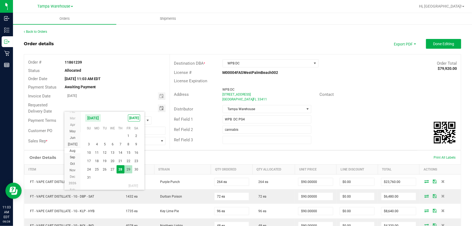
click at [129, 169] on span "29" at bounding box center [128, 169] width 8 height 8
type input "08/29/2025"
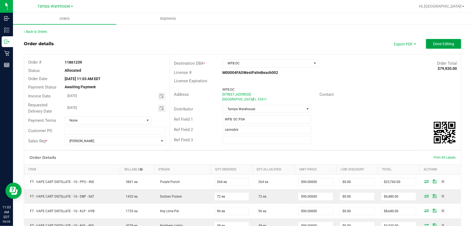
click at [440, 45] on span "Done Editing" at bounding box center [443, 44] width 21 height 4
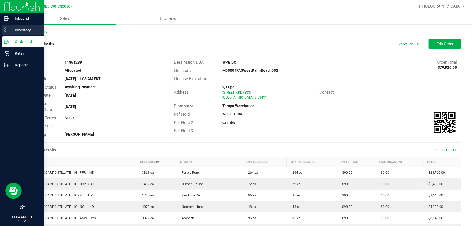
click at [10, 35] on div "Inventory" at bounding box center [23, 30] width 43 height 11
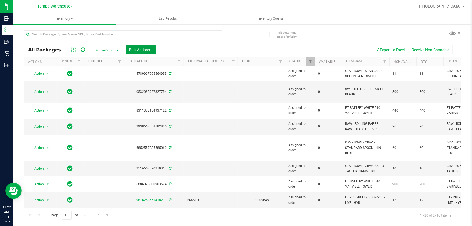
click at [150, 51] on span "Bulk Actions" at bounding box center [140, 50] width 23 height 4
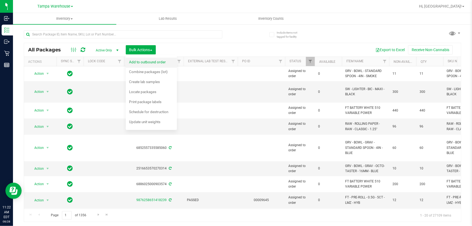
click at [152, 61] on span "Add to outbound order" at bounding box center [147, 62] width 37 height 4
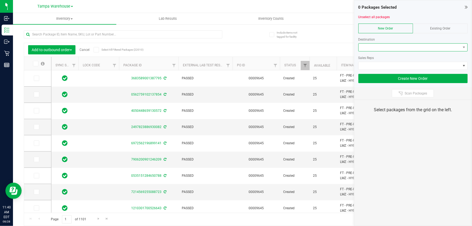
click at [379, 50] on span at bounding box center [410, 48] width 102 height 8
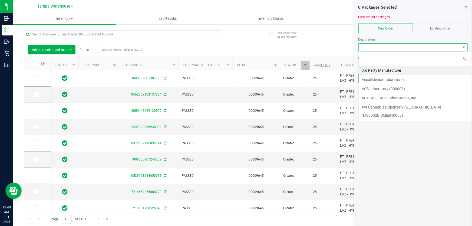
scroll to position [8, 109]
type input "wpb"
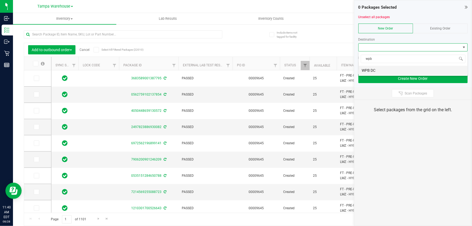
click at [376, 71] on li "WPB DC" at bounding box center [413, 70] width 109 height 9
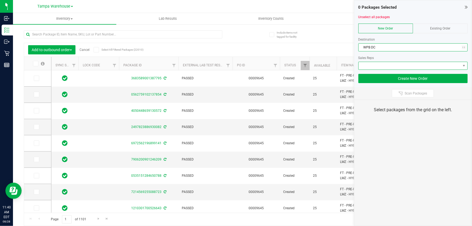
click at [379, 65] on span at bounding box center [410, 66] width 102 height 8
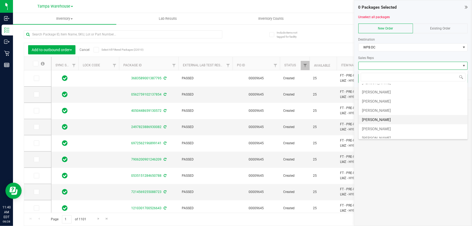
scroll to position [24, 0]
click at [385, 119] on li "Sydney Maileoi" at bounding box center [413, 119] width 109 height 9
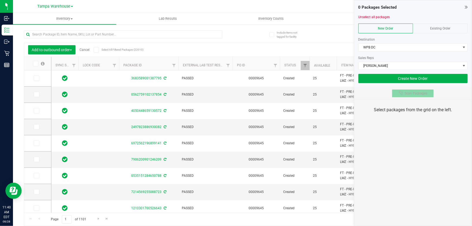
click at [420, 92] on span "Scan Packages" at bounding box center [415, 93] width 22 height 4
click at [416, 121] on div "0 Packages Selected Unselect all packages New Order Existing Order Destination …" at bounding box center [413, 113] width 118 height 226
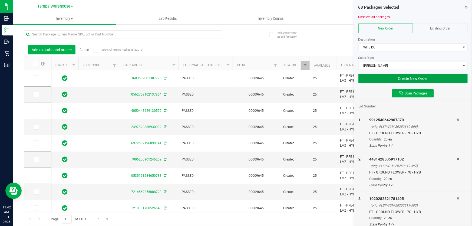
click at [371, 76] on button "Create New Order" at bounding box center [412, 78] width 109 height 9
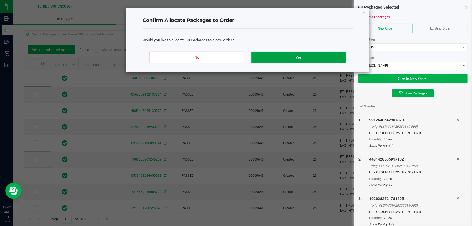
click at [329, 60] on button "Yes" at bounding box center [298, 57] width 95 height 11
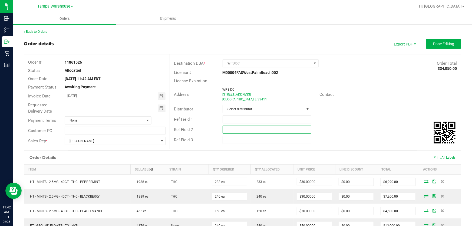
click at [267, 127] on input "text" at bounding box center [267, 129] width 89 height 8
paste input "cannabis"
type input "cannabis"
click at [261, 116] on input "text" at bounding box center [267, 119] width 89 height 8
type input "WPB DC PG10"
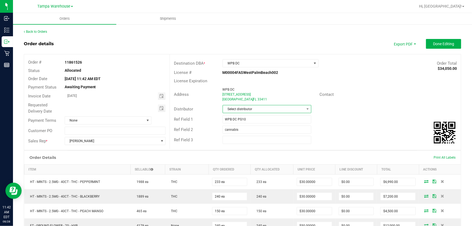
click at [260, 109] on span "Select distributor" at bounding box center [264, 109] width 82 height 8
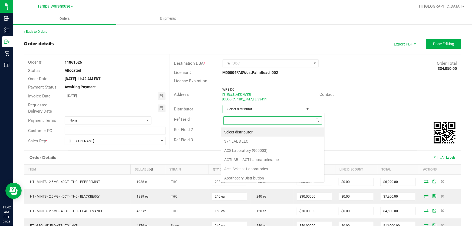
scroll to position [8, 88]
type input "tam"
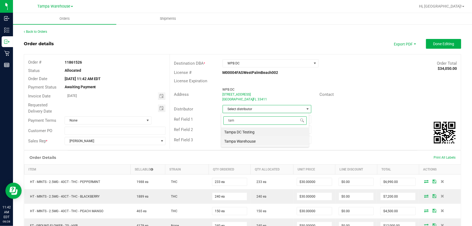
click at [243, 139] on li "Tampa Warehouse" at bounding box center [265, 141] width 88 height 9
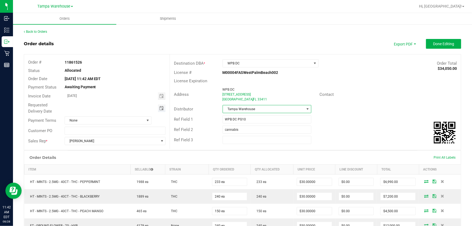
click at [160, 109] on span "Toggle calendar" at bounding box center [161, 108] width 4 height 4
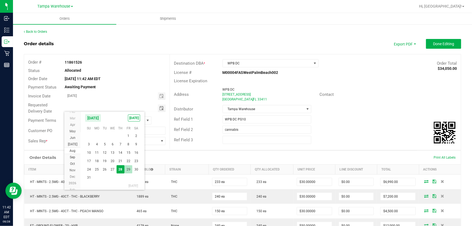
click at [129, 167] on span "29" at bounding box center [128, 169] width 8 height 8
type input "08/29/2025"
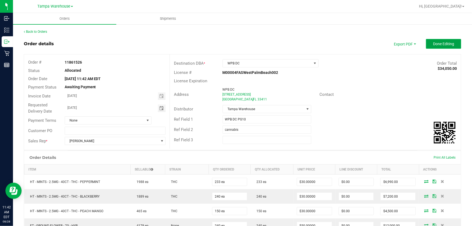
click at [448, 42] on span "Done Editing" at bounding box center [443, 44] width 21 height 4
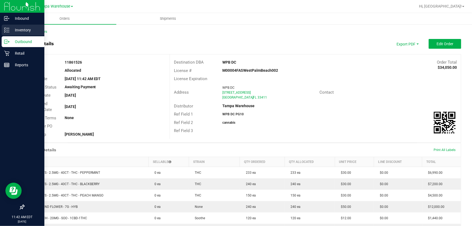
click at [9, 30] on icon at bounding box center [6, 29] width 5 height 5
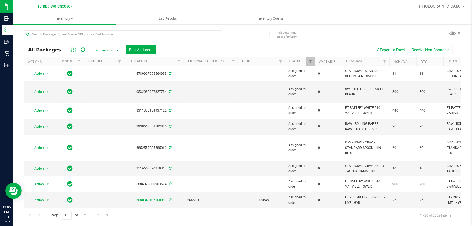
click at [142, 55] on div "All Packages Active Only Active Only Lab Samples Locked All External Internal B…" at bounding box center [242, 50] width 437 height 14
click at [146, 51] on span "Bulk Actions" at bounding box center [140, 50] width 23 height 4
click at [146, 61] on span "Add to outbound order" at bounding box center [147, 62] width 37 height 4
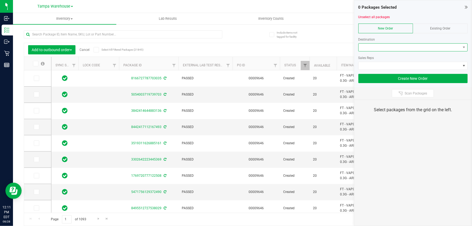
click at [393, 45] on span at bounding box center [410, 48] width 102 height 8
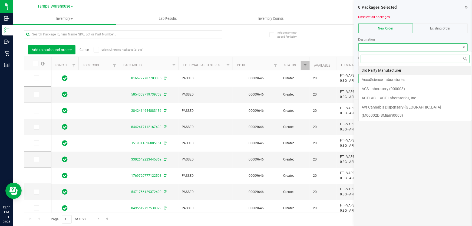
scroll to position [8, 109]
type input "leh"
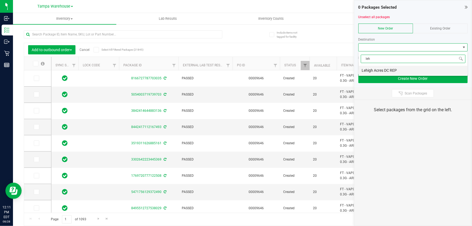
click at [382, 67] on li "Lehigh Acres DC REP" at bounding box center [413, 70] width 109 height 9
click at [382, 67] on span at bounding box center [410, 66] width 102 height 8
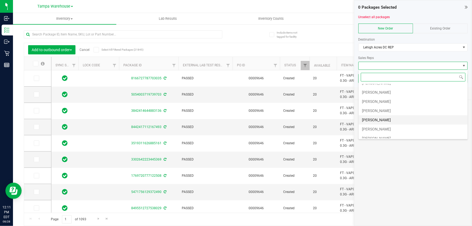
scroll to position [24, 0]
click at [382, 116] on li "Sydney Maileoi" at bounding box center [413, 119] width 109 height 9
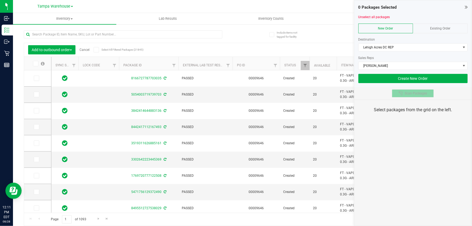
click at [414, 90] on button "Scan Packages" at bounding box center [413, 93] width 42 height 8
click at [411, 135] on div "0 Packages Selected Unselect all packages New Order Existing Order Destination …" at bounding box center [413, 113] width 118 height 226
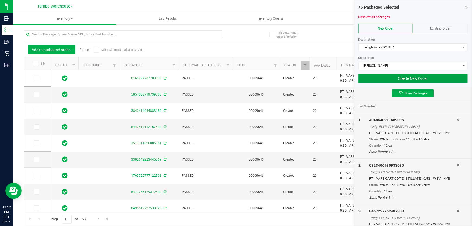
click at [387, 78] on button "Create New Order" at bounding box center [412, 78] width 109 height 9
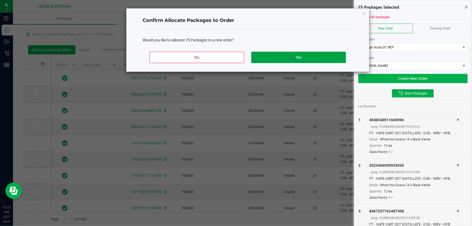
click at [331, 57] on button "Yes" at bounding box center [298, 57] width 95 height 11
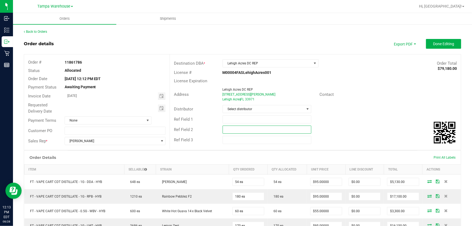
click at [264, 128] on input "text" at bounding box center [267, 129] width 89 height 8
paste input "cannabis"
type input "cannabis"
click at [254, 118] on input "text" at bounding box center [267, 119] width 89 height 8
type input "LHA DC PG2"
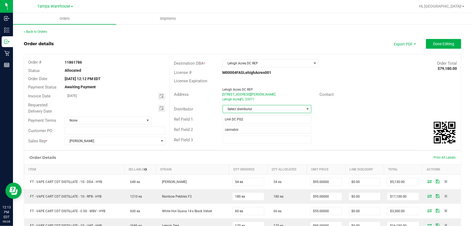
click at [248, 108] on span "Select distributor" at bounding box center [264, 109] width 82 height 8
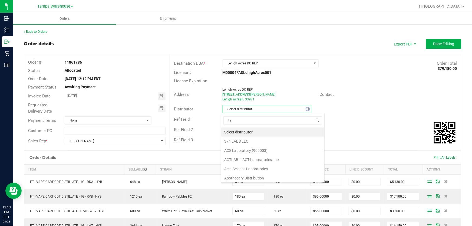
scroll to position [8, 88]
type input "tam"
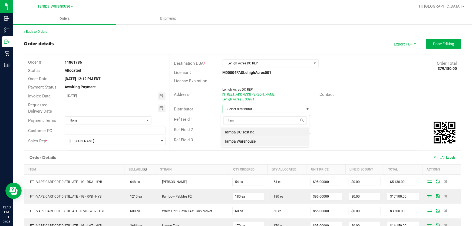
click at [245, 140] on li "Tampa Warehouse" at bounding box center [265, 141] width 88 height 9
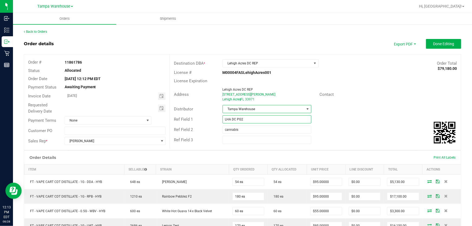
click at [251, 118] on input "LHA DC PG2" at bounding box center [267, 119] width 89 height 8
click at [160, 109] on span "Toggle calendar" at bounding box center [161, 108] width 4 height 4
type input "LHA DC PG2 specials"
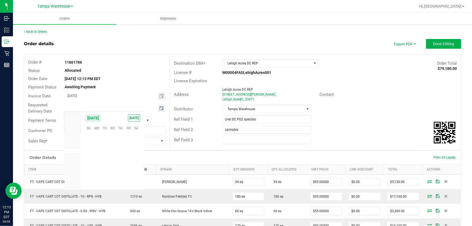
scroll to position [87611, 0]
click at [126, 170] on span "29" at bounding box center [128, 169] width 8 height 8
type input "08/29/2025"
click at [242, 119] on input "LHA DC PG2 specials" at bounding box center [267, 119] width 89 height 8
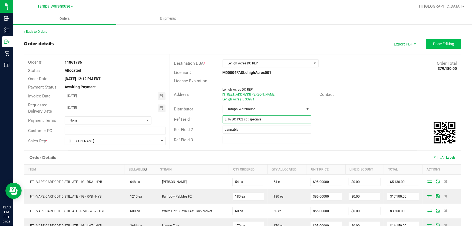
type input "LHA DC PG2 cdt specials"
click at [431, 46] on button "Done Editing" at bounding box center [443, 44] width 35 height 10
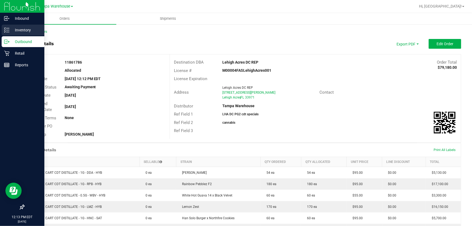
click at [12, 30] on p "Inventory" at bounding box center [25, 30] width 32 height 6
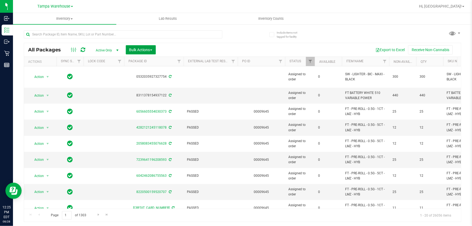
click at [142, 48] on span "Bulk Actions" at bounding box center [140, 50] width 23 height 4
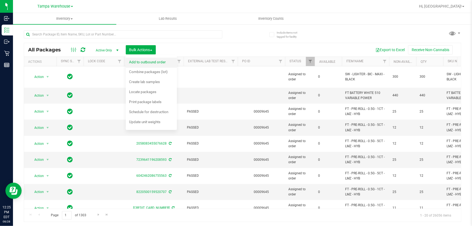
click at [145, 59] on div "Add to outbound order" at bounding box center [151, 62] width 44 height 9
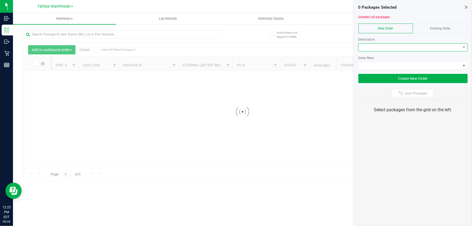
click at [376, 45] on span at bounding box center [410, 48] width 102 height 8
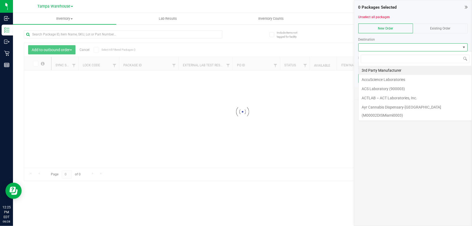
scroll to position [8, 109]
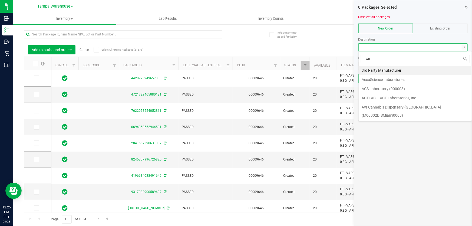
type input "wpb"
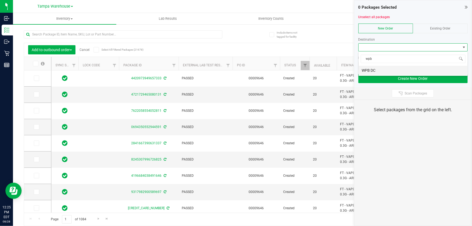
click at [408, 71] on li "WPB DC" at bounding box center [413, 70] width 109 height 9
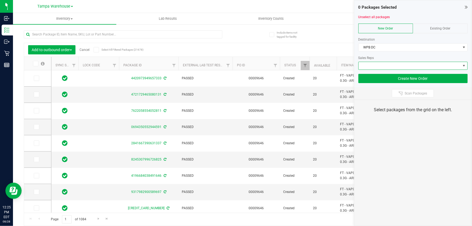
click at [404, 67] on span at bounding box center [410, 66] width 102 height 8
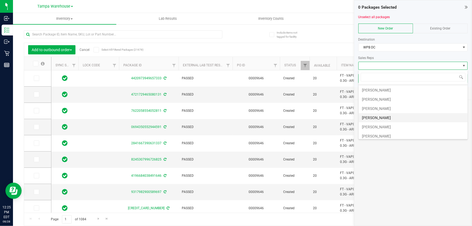
scroll to position [24, 0]
click at [383, 116] on li "Sydney Maileoi" at bounding box center [413, 119] width 109 height 9
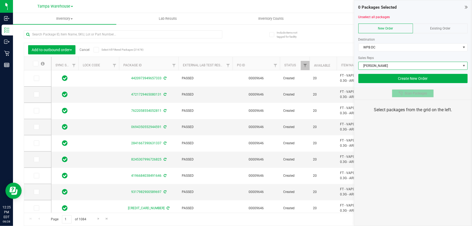
click at [405, 93] on span "Scan Packages" at bounding box center [415, 93] width 22 height 4
click at [422, 149] on div "0 Packages Selected Unselect all packages New Order Existing Order Destination …" at bounding box center [413, 113] width 118 height 226
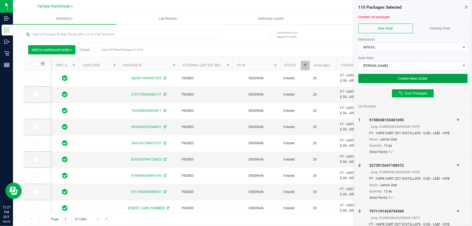
click at [375, 81] on button "Create New Order" at bounding box center [412, 78] width 109 height 9
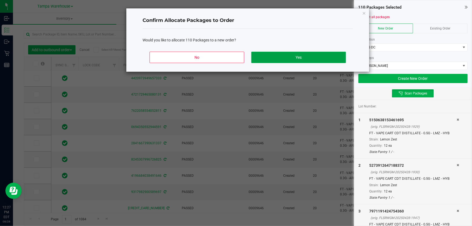
click at [324, 58] on button "Yes" at bounding box center [298, 57] width 95 height 11
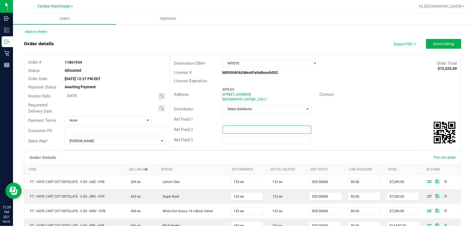
drag, startPoint x: 281, startPoint y: 131, endPoint x: 278, endPoint y: 126, distance: 5.2
click at [281, 130] on input "text" at bounding box center [267, 129] width 89 height 8
paste input "cannabis"
type input "cannabis"
click at [267, 118] on input "text" at bounding box center [267, 119] width 89 height 8
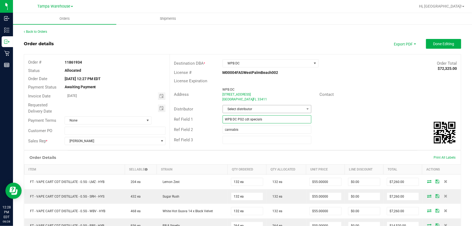
type input "WPB DC PG2 cdt specials"
click at [288, 111] on span "Select distributor" at bounding box center [264, 109] width 82 height 8
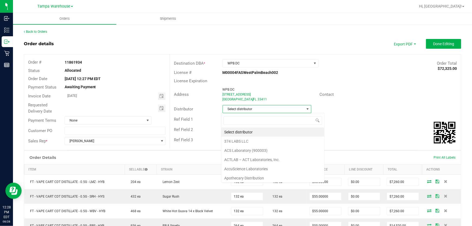
scroll to position [8, 88]
type input "tam"
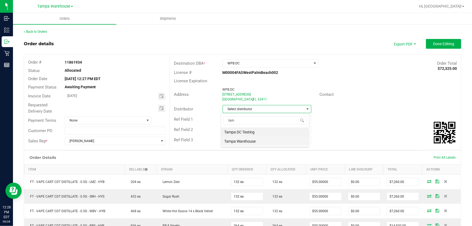
click at [251, 140] on li "Tampa Warehouse" at bounding box center [265, 141] width 88 height 9
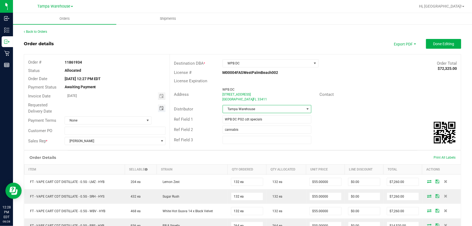
click at [160, 109] on span "Toggle calendar" at bounding box center [161, 108] width 4 height 4
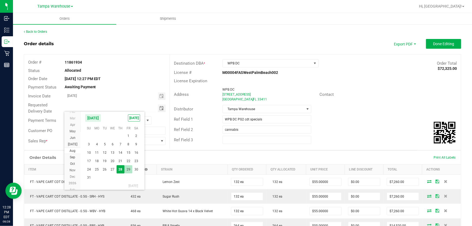
click at [127, 167] on span "29" at bounding box center [128, 169] width 8 height 8
type input "08/29/2025"
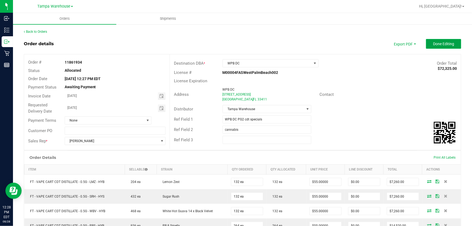
click at [453, 43] on button "Done Editing" at bounding box center [443, 44] width 35 height 10
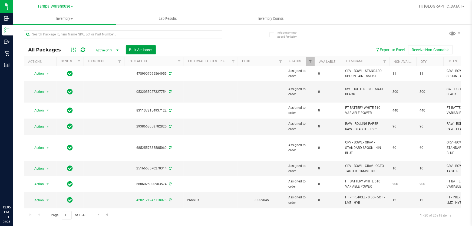
click at [147, 52] on button "Bulk Actions" at bounding box center [141, 49] width 30 height 9
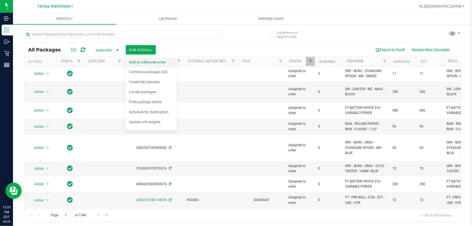
click at [153, 61] on span "Add to outbound order" at bounding box center [147, 62] width 37 height 4
